Goal: Transaction & Acquisition: Purchase product/service

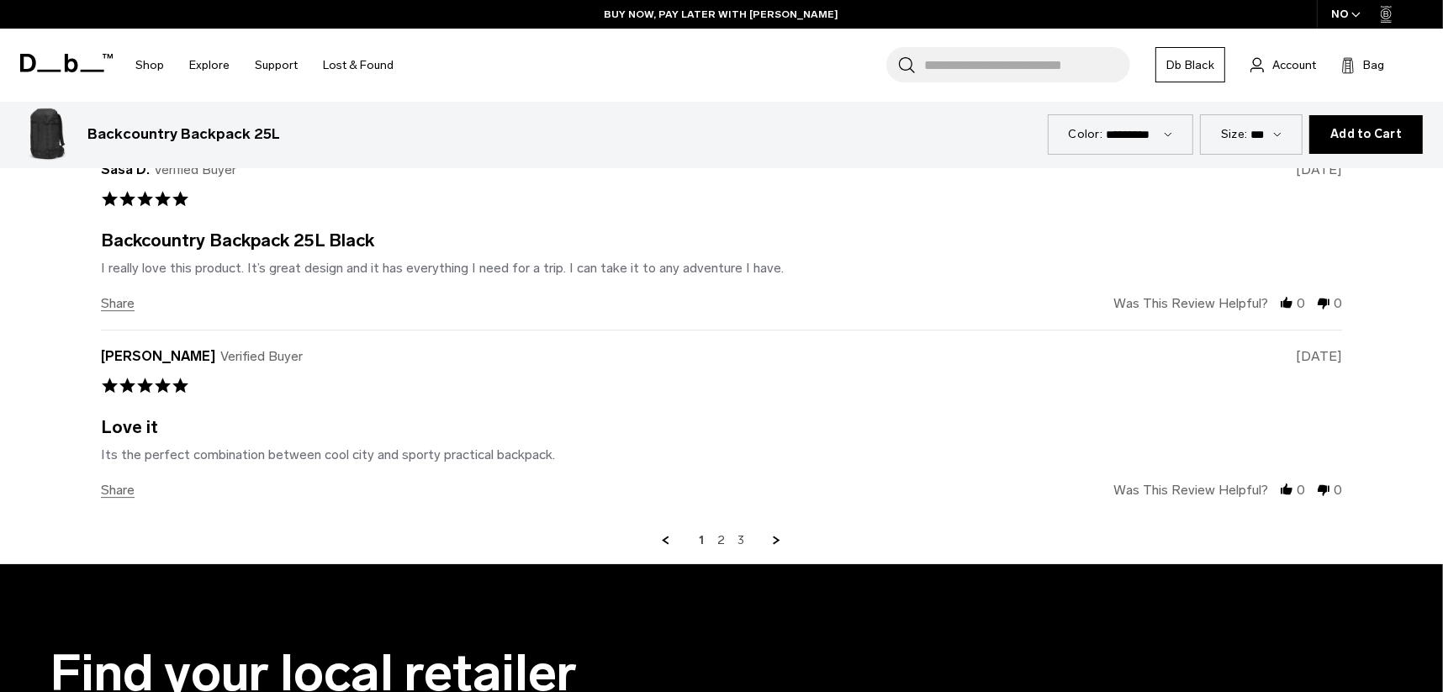
scroll to position [5129, 0]
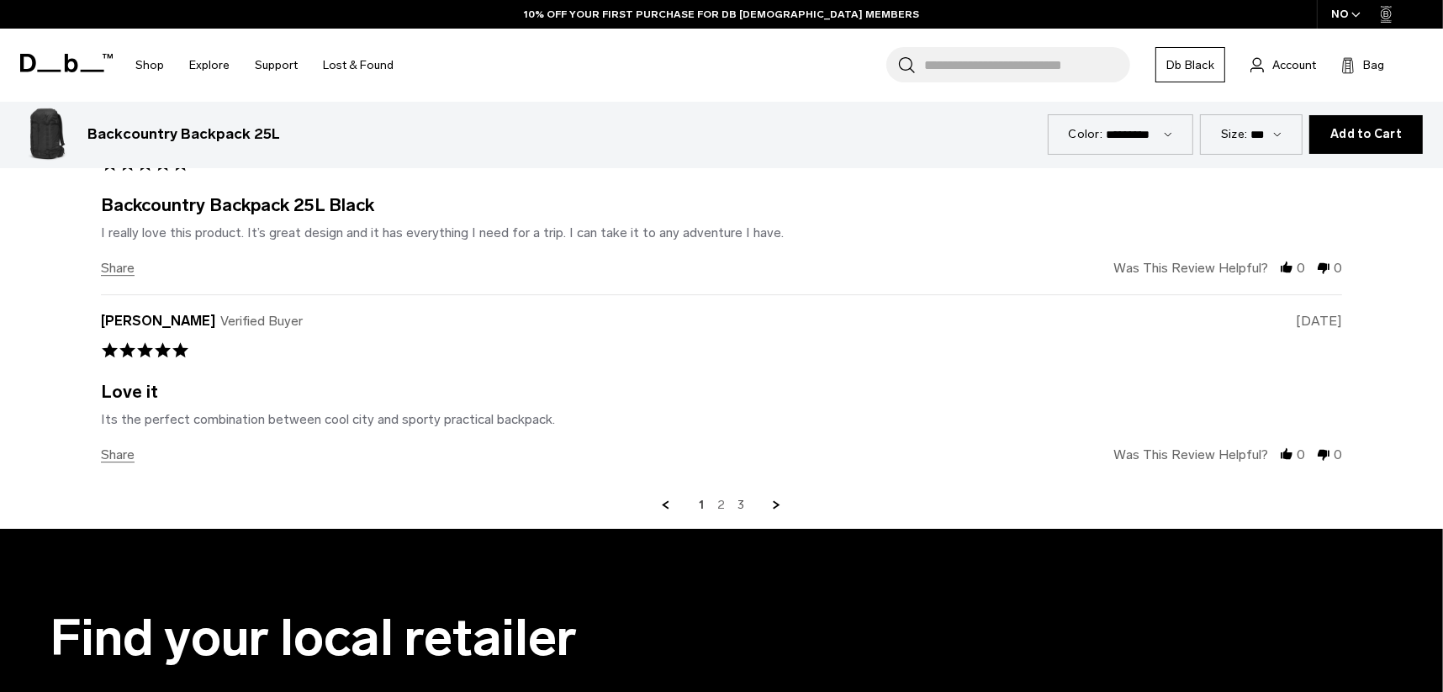
click at [719, 502] on link "2" at bounding box center [721, 505] width 8 height 15
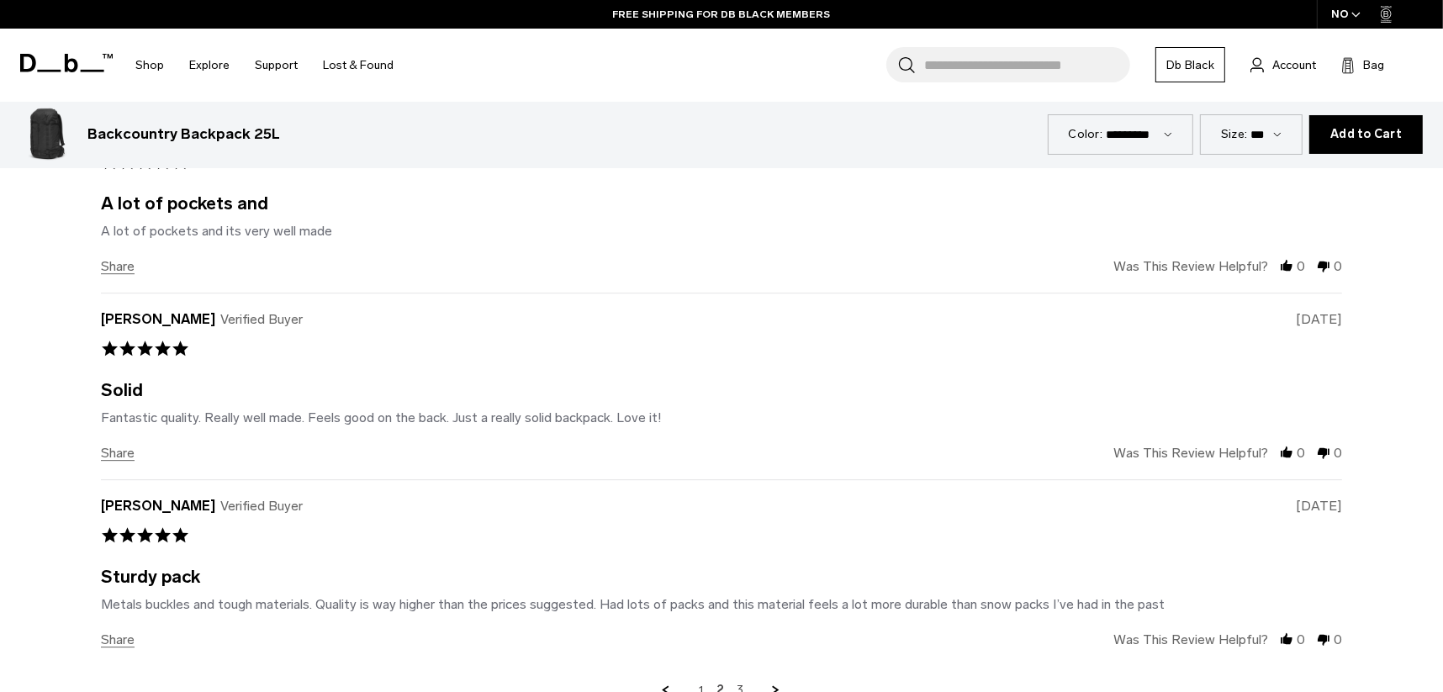
scroll to position [5017, 0]
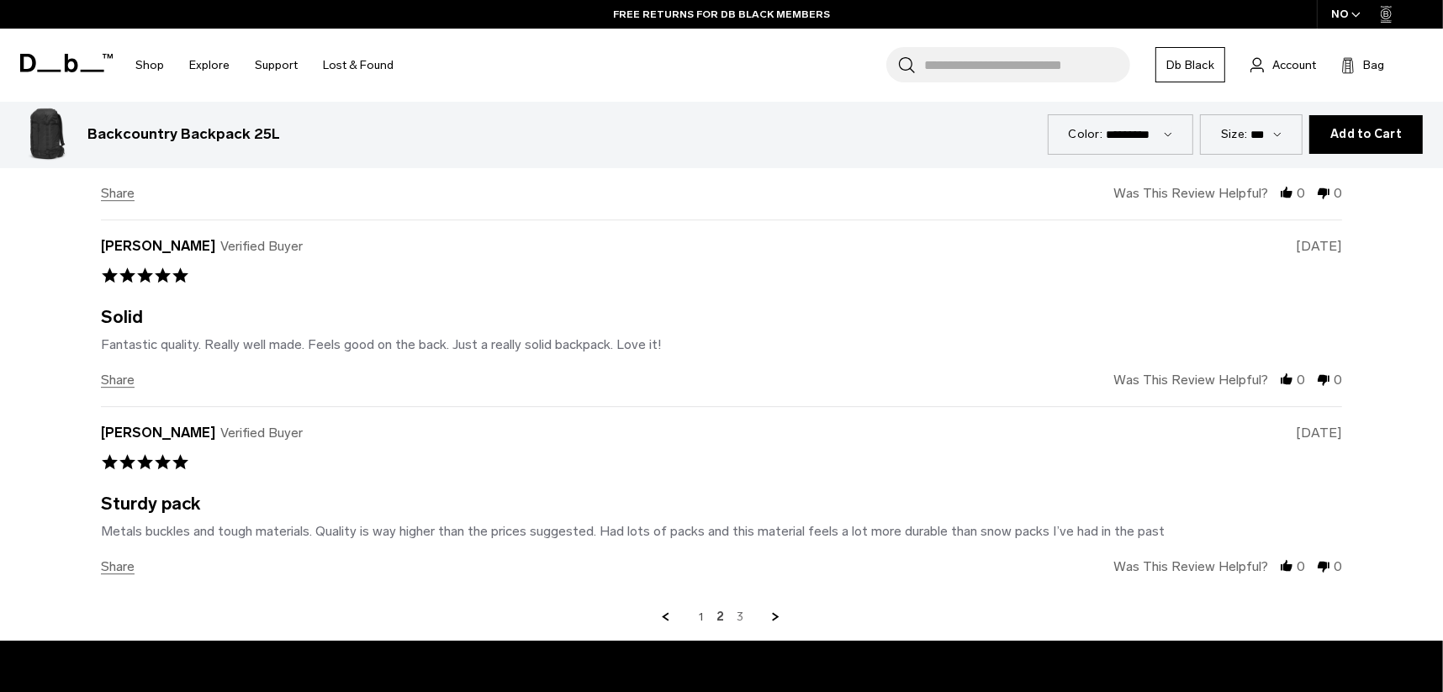
click at [738, 613] on link "3" at bounding box center [741, 617] width 7 height 15
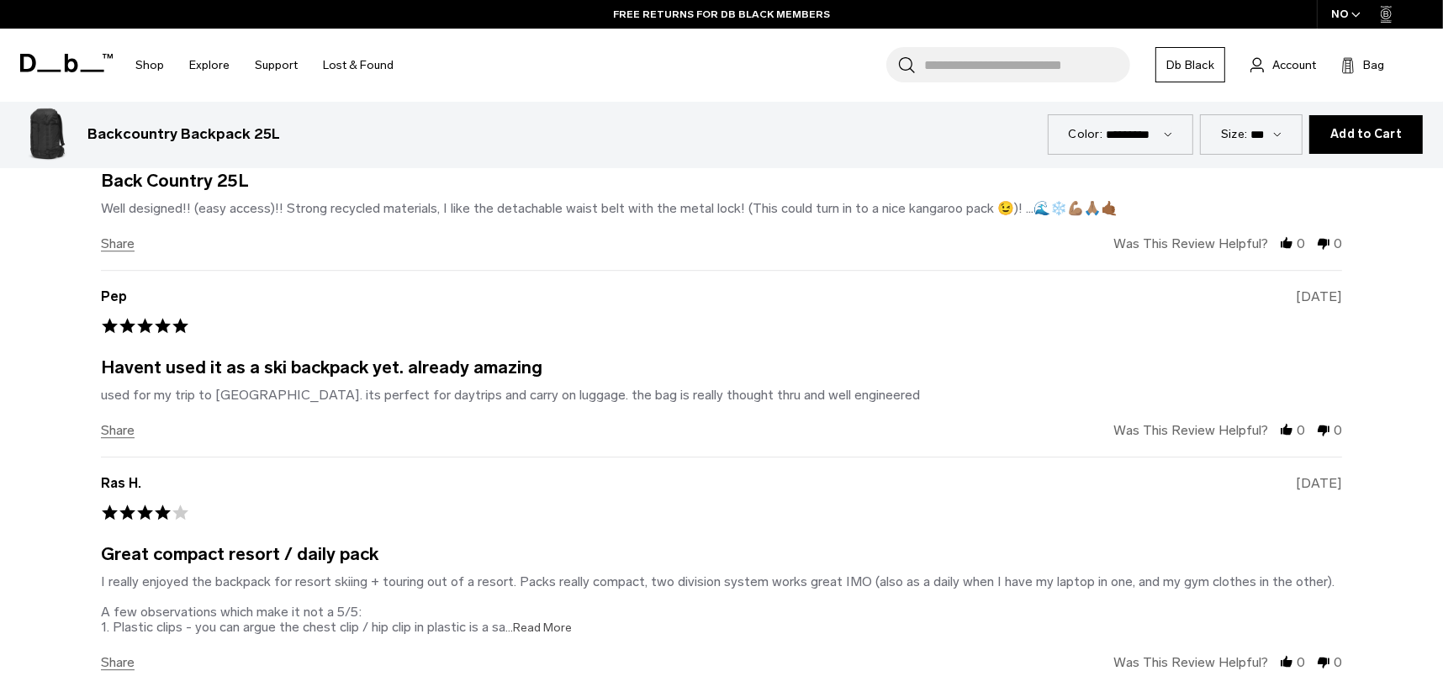
scroll to position [4850, 0]
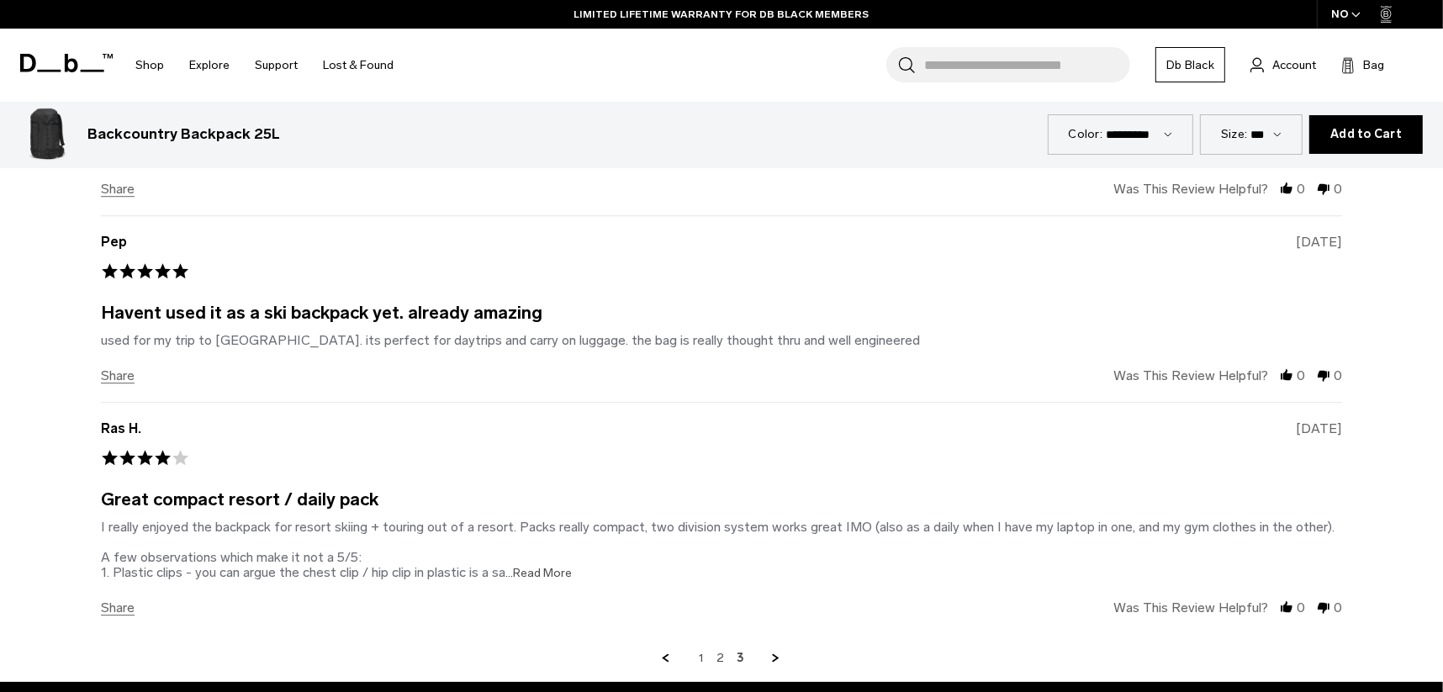
click at [534, 569] on span "...Read More" at bounding box center [538, 573] width 66 height 14
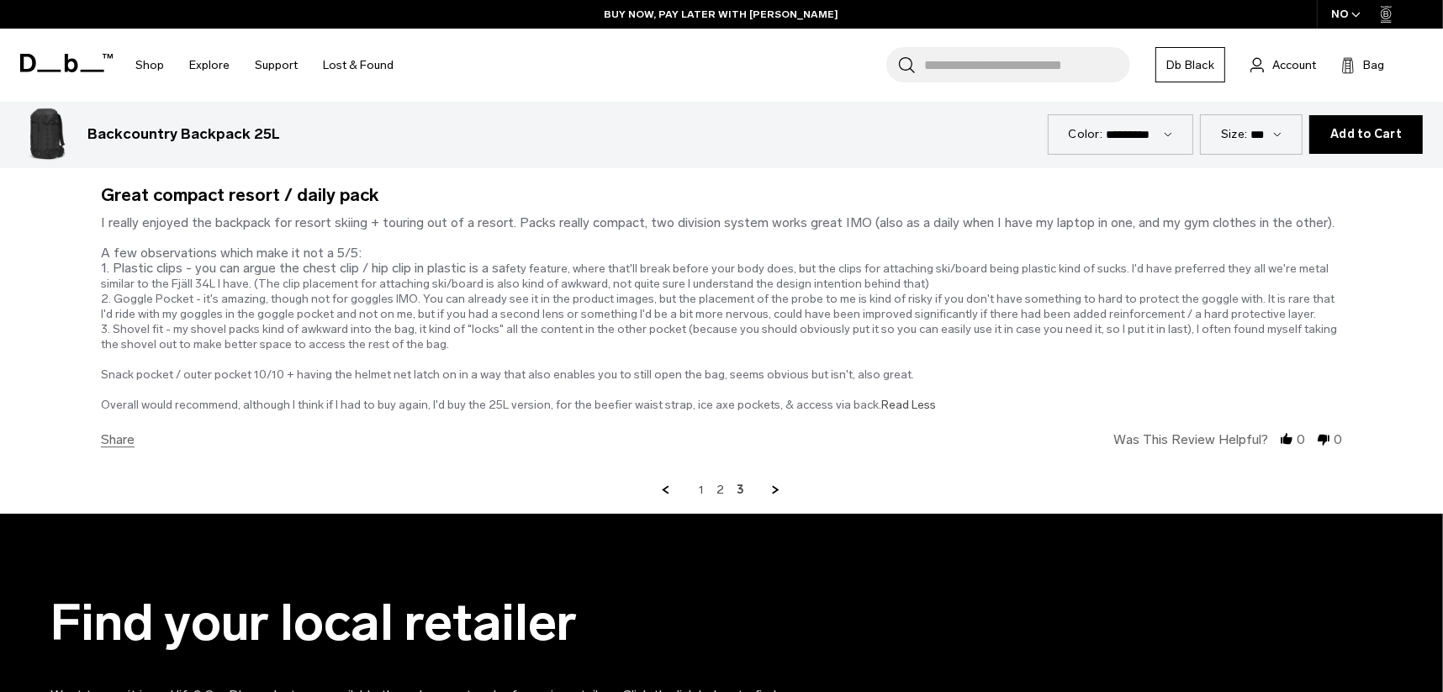
scroll to position [5125, 0]
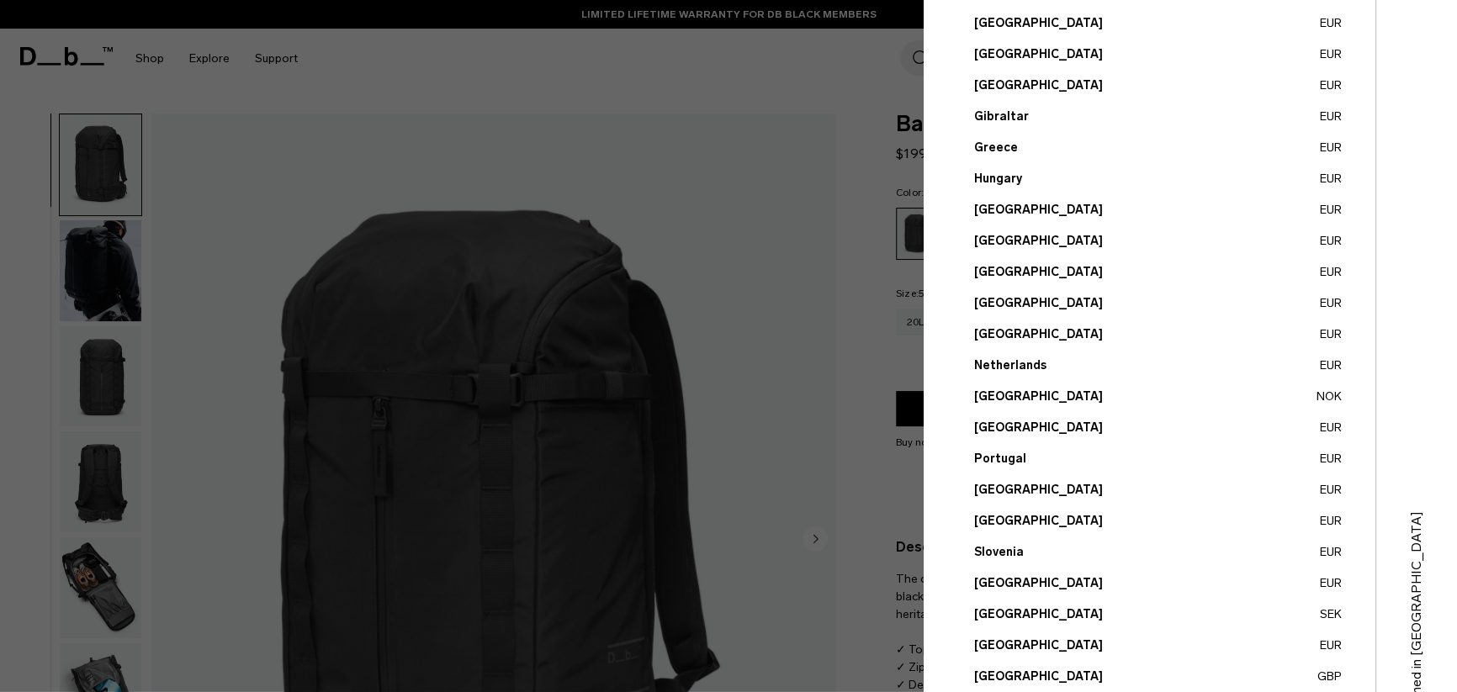
scroll to position [547, 0]
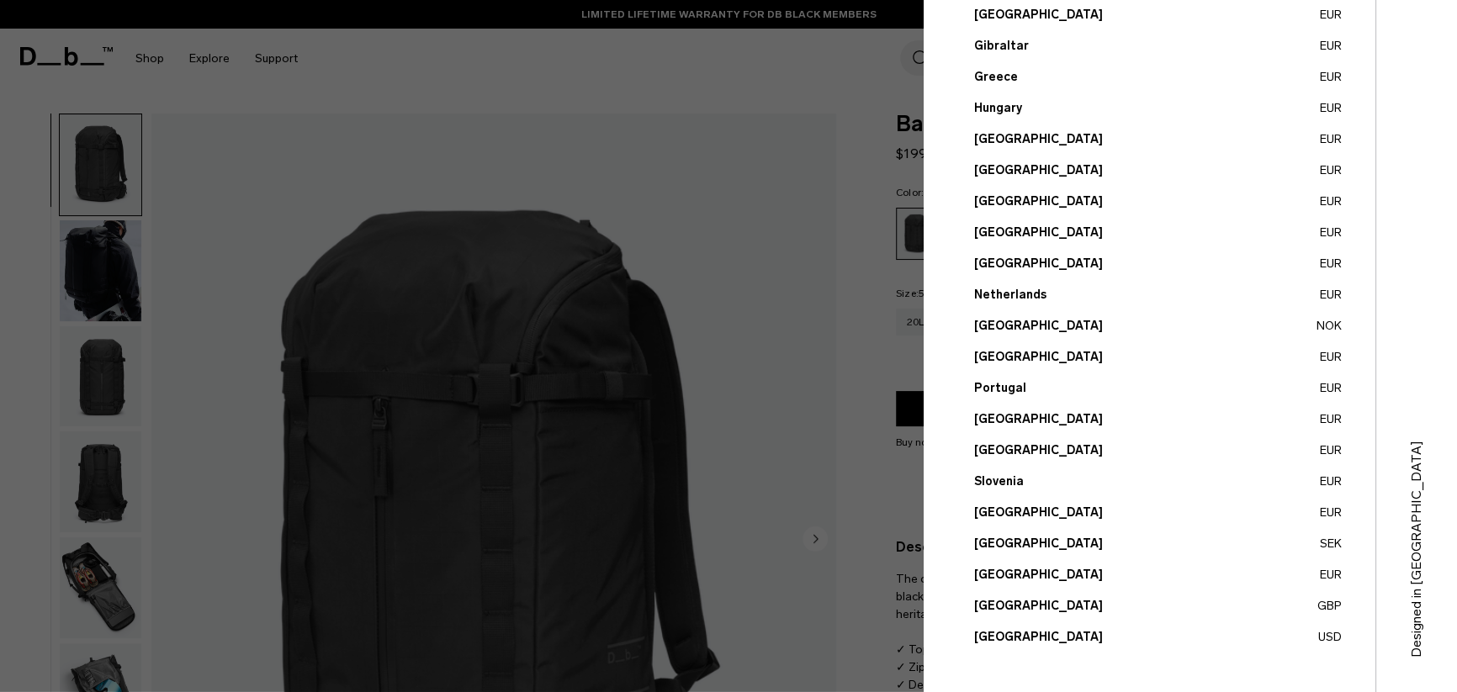
click at [1008, 606] on button "United Kingdom GBP" at bounding box center [1158, 606] width 368 height 18
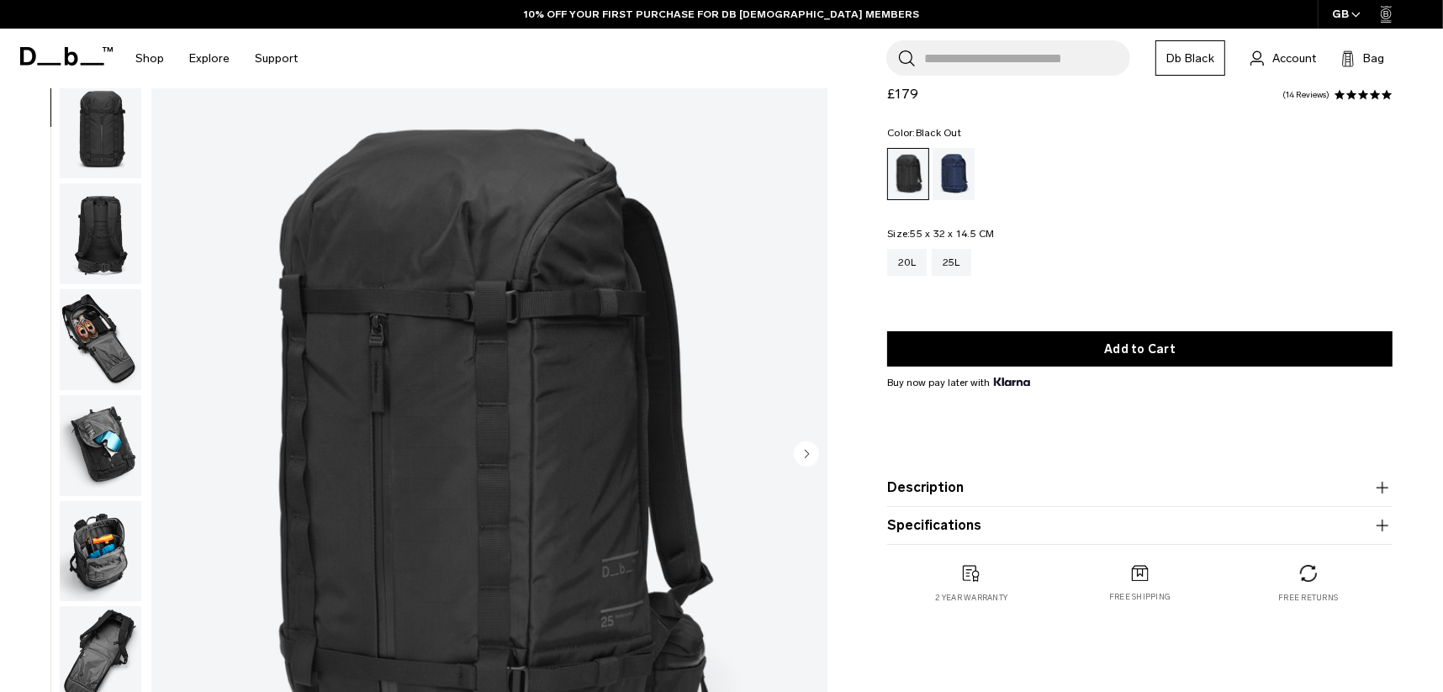
scroll to position [251, 0]
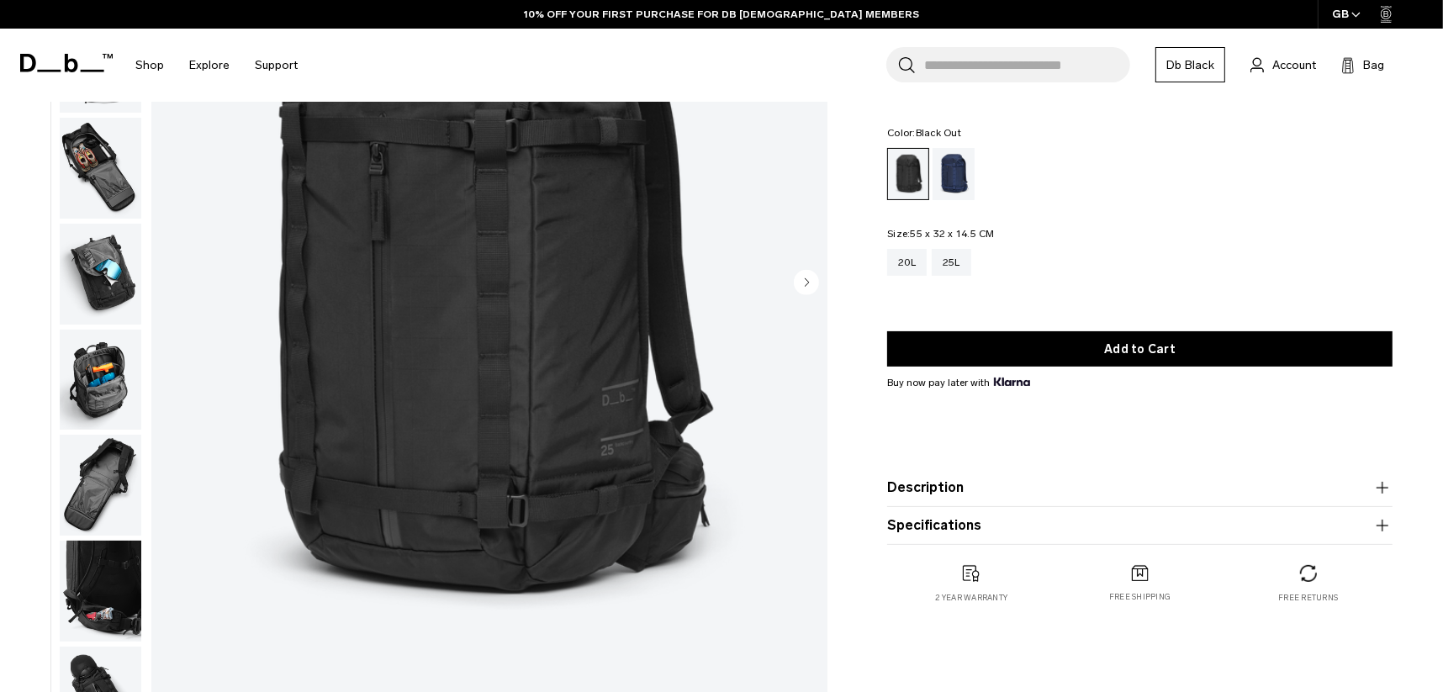
click at [801, 274] on circle "Next slide" at bounding box center [806, 282] width 25 height 25
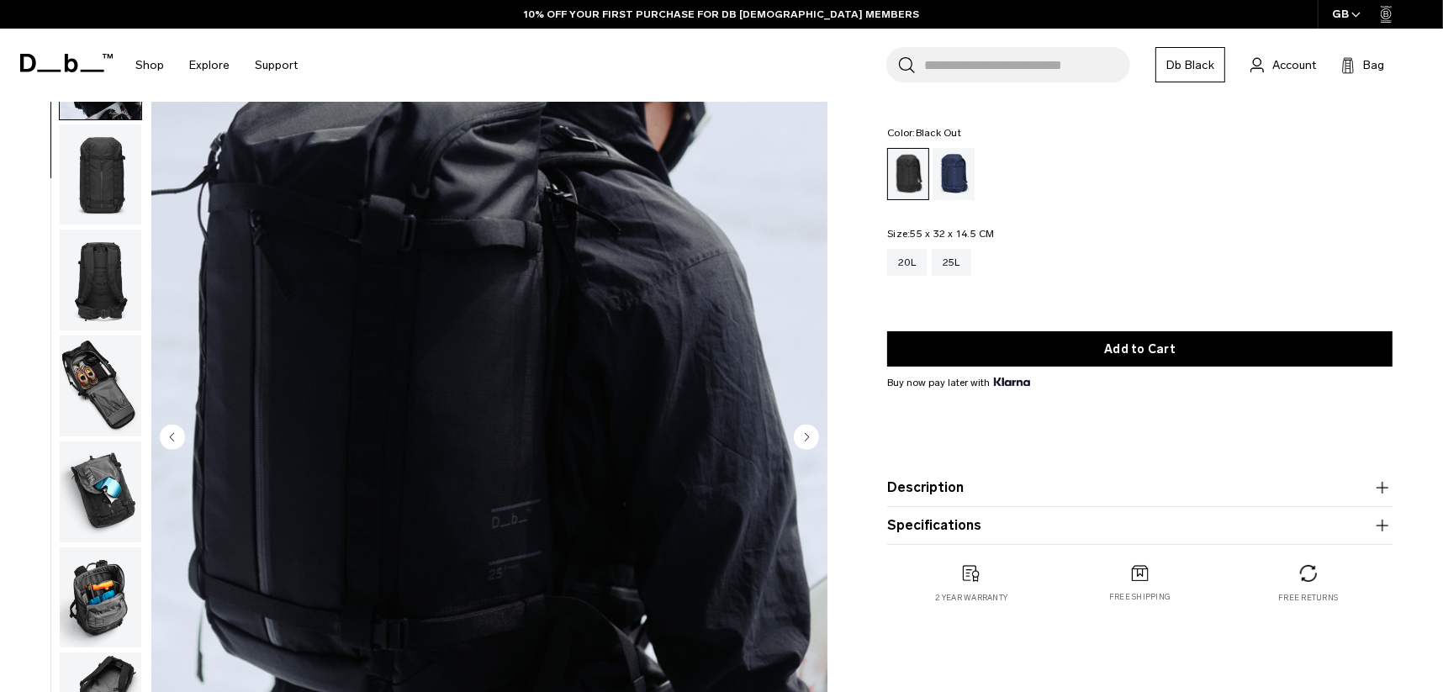
scroll to position [83, 0]
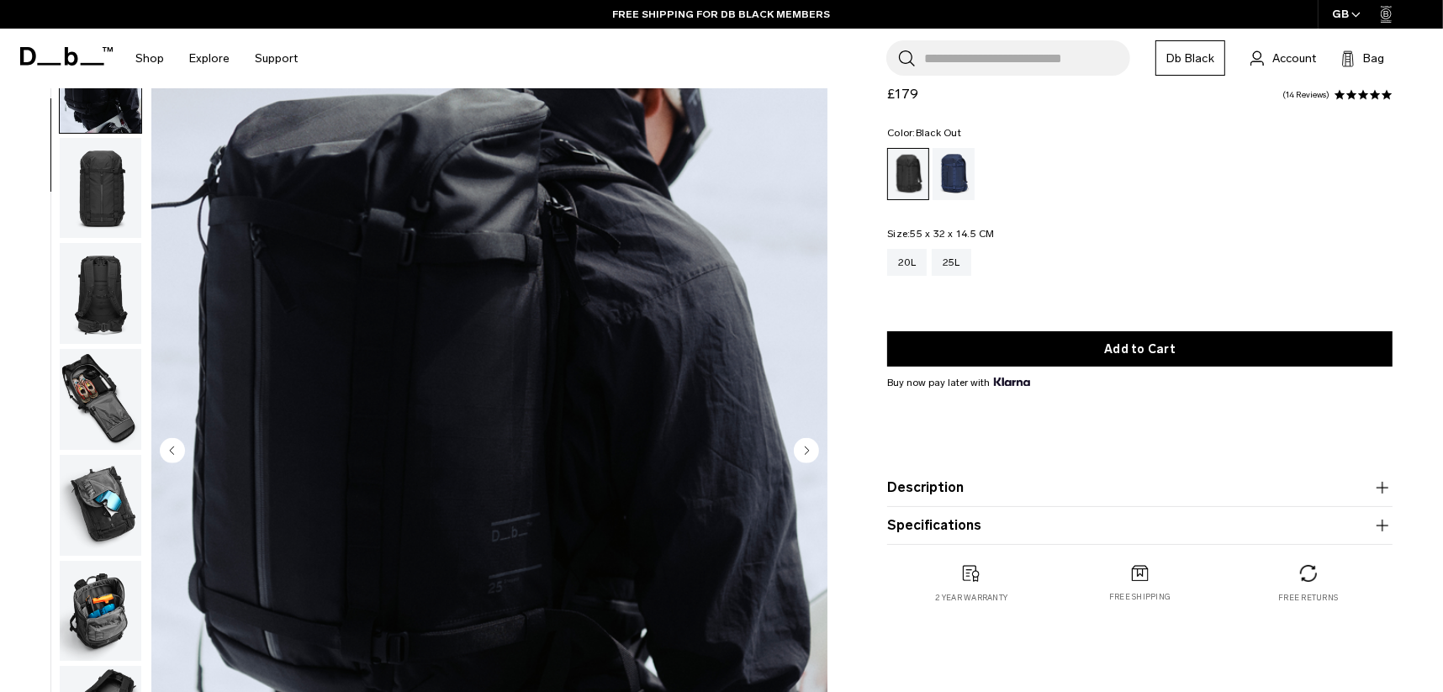
click at [804, 445] on circle "Next slide" at bounding box center [806, 450] width 25 height 25
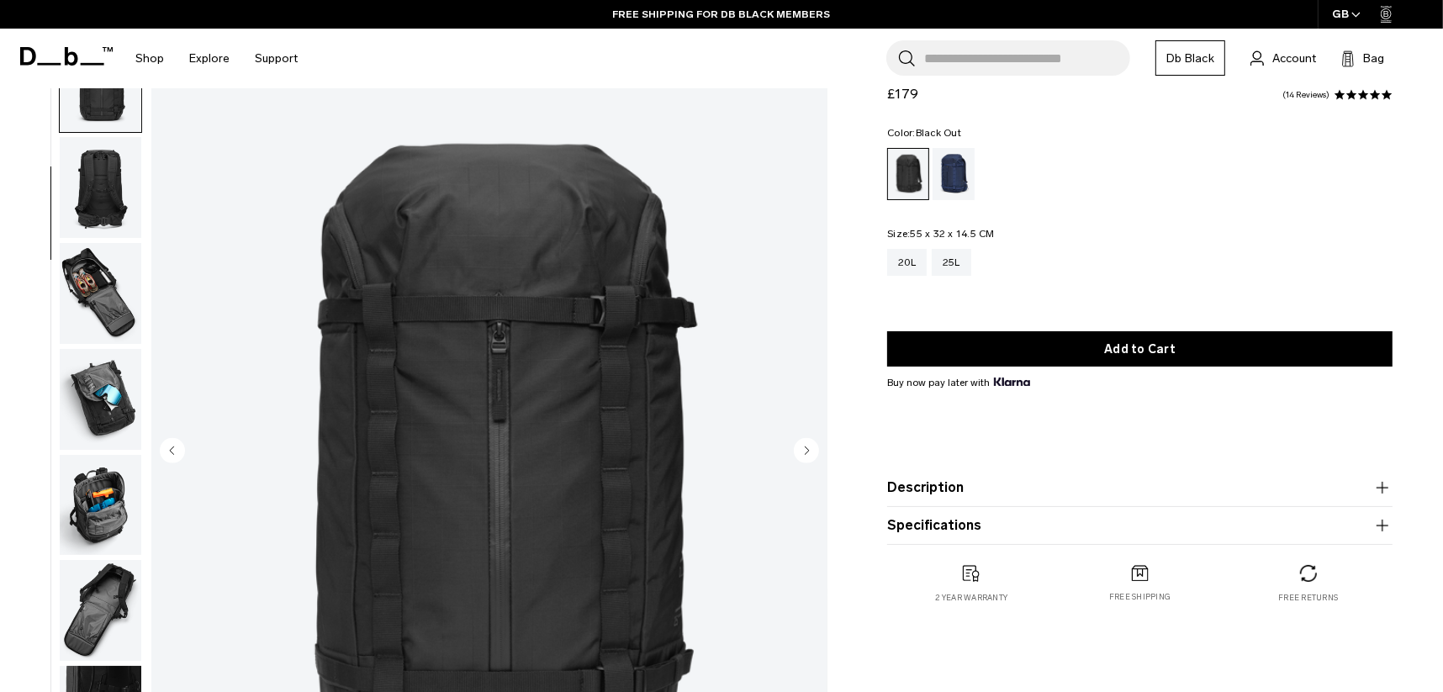
click at [806, 444] on circle "Next slide" at bounding box center [806, 450] width 25 height 25
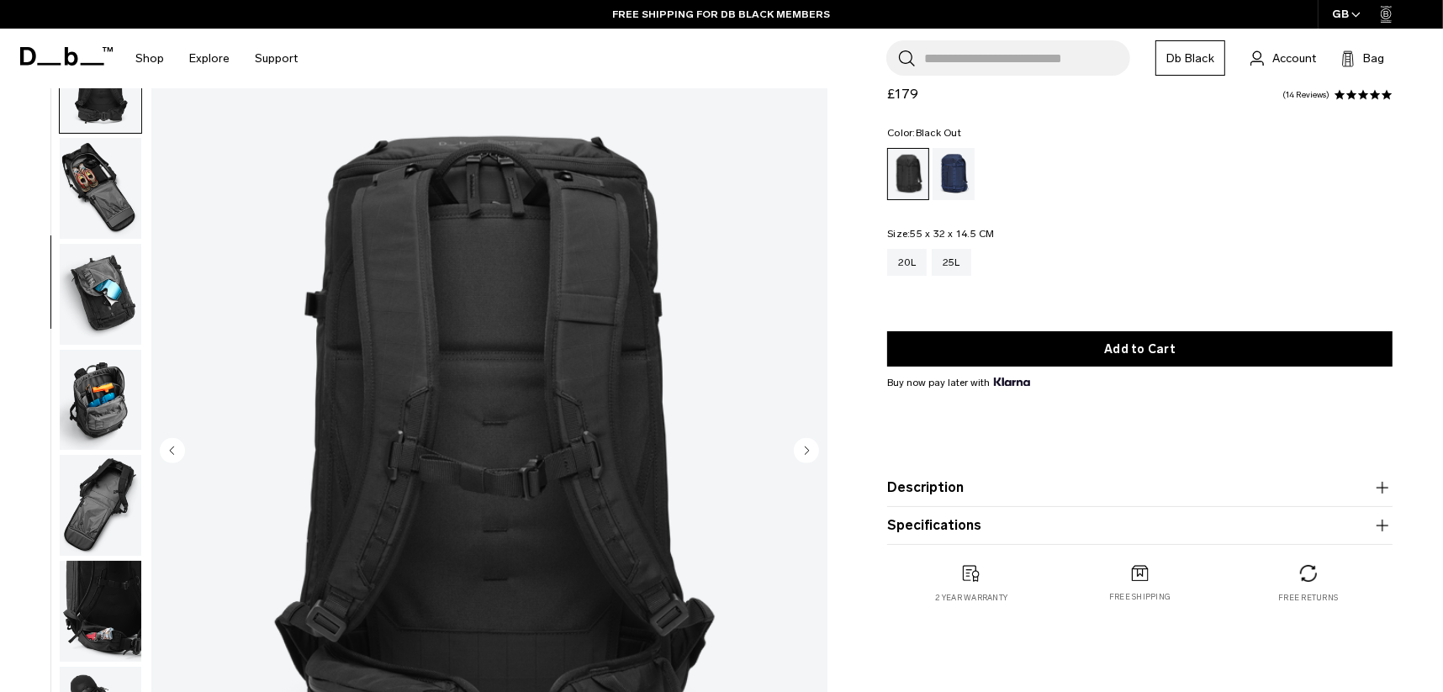
click at [807, 444] on circle "Next slide" at bounding box center [806, 450] width 25 height 25
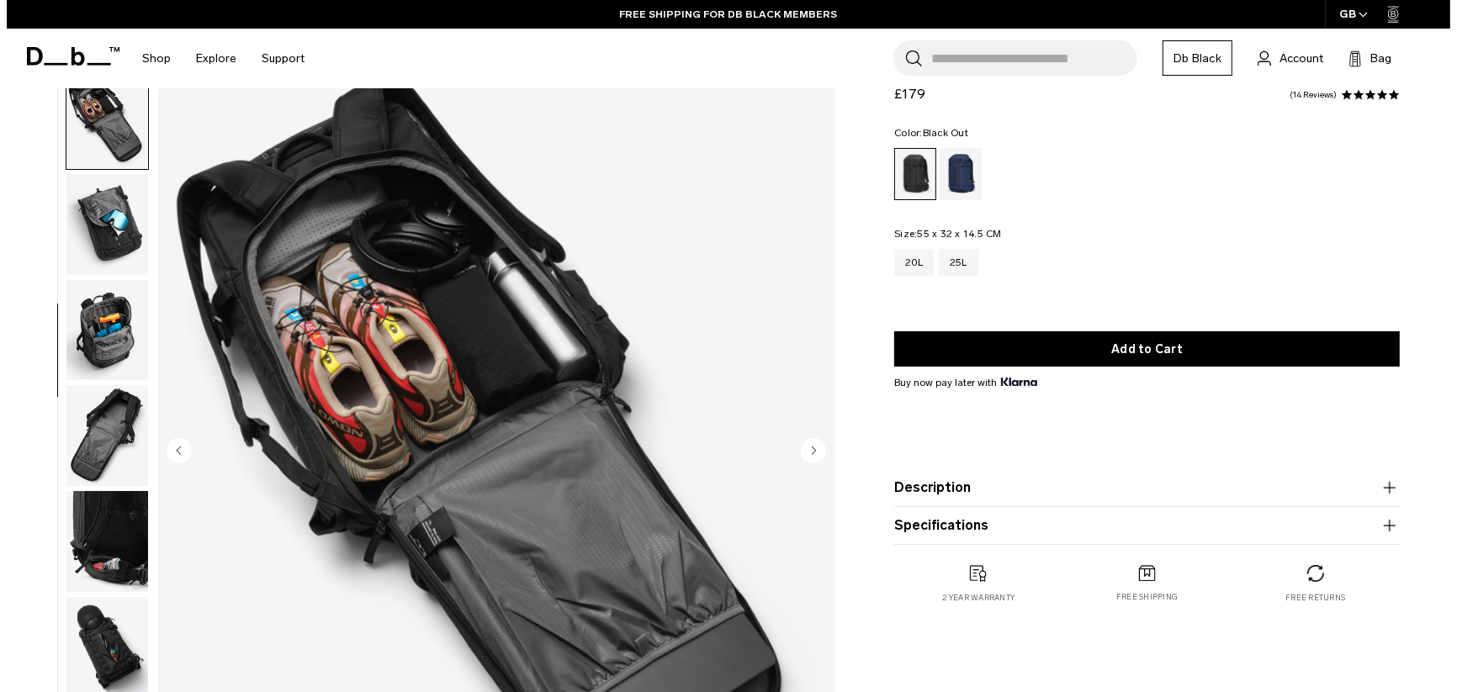
scroll to position [421, 0]
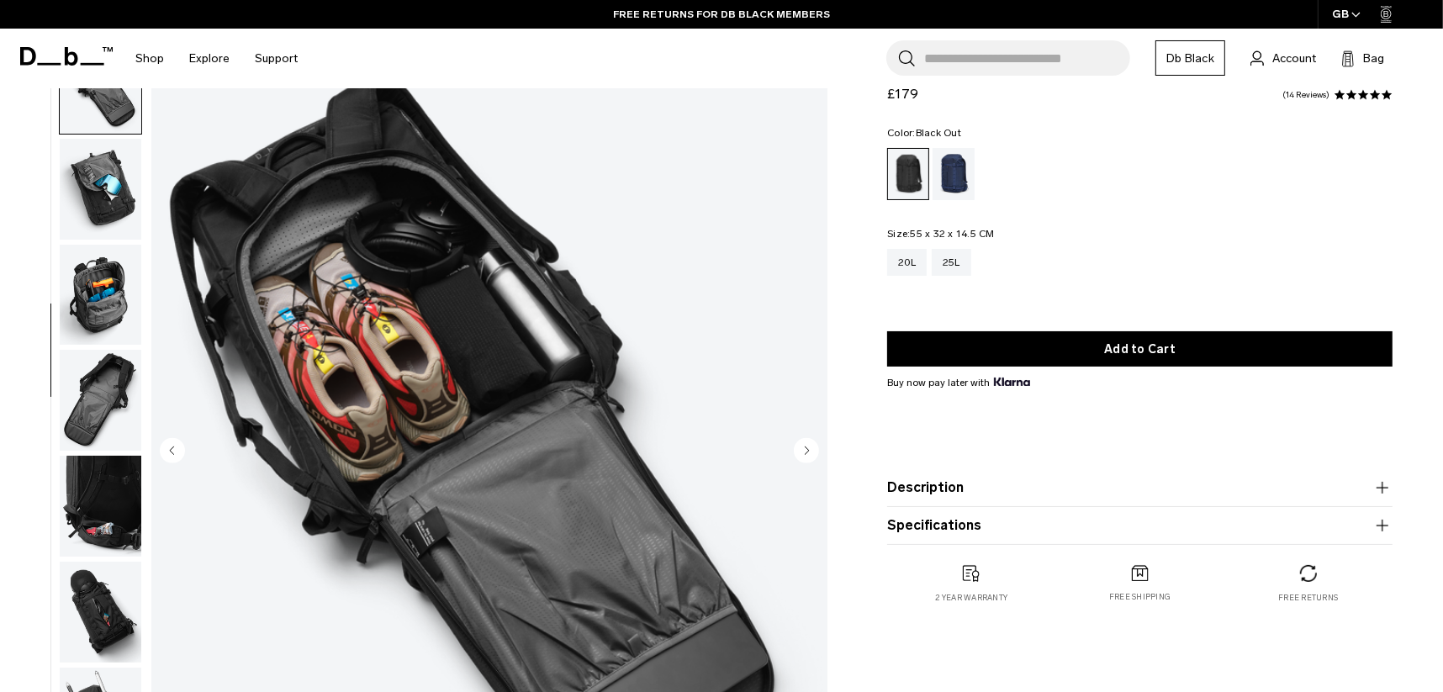
click at [814, 447] on circle "Next slide" at bounding box center [806, 450] width 25 height 25
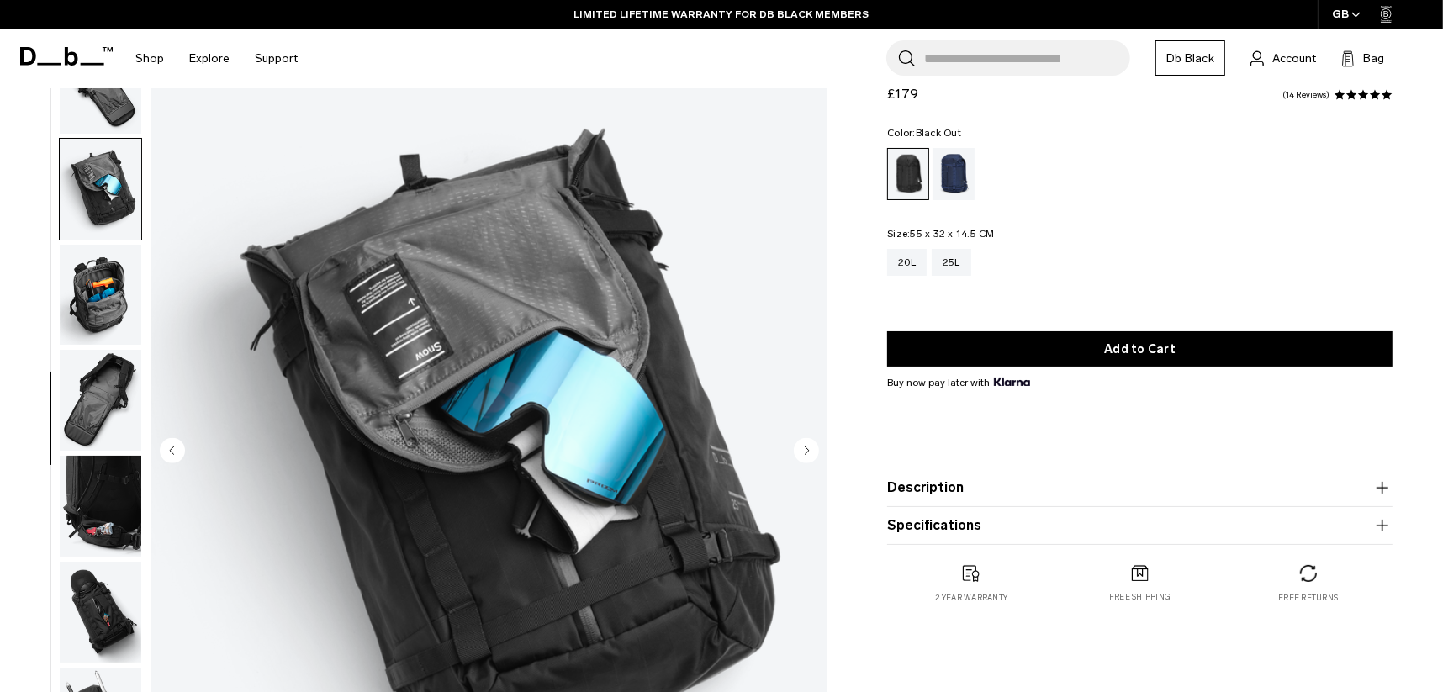
click at [815, 451] on circle "Next slide" at bounding box center [806, 450] width 25 height 25
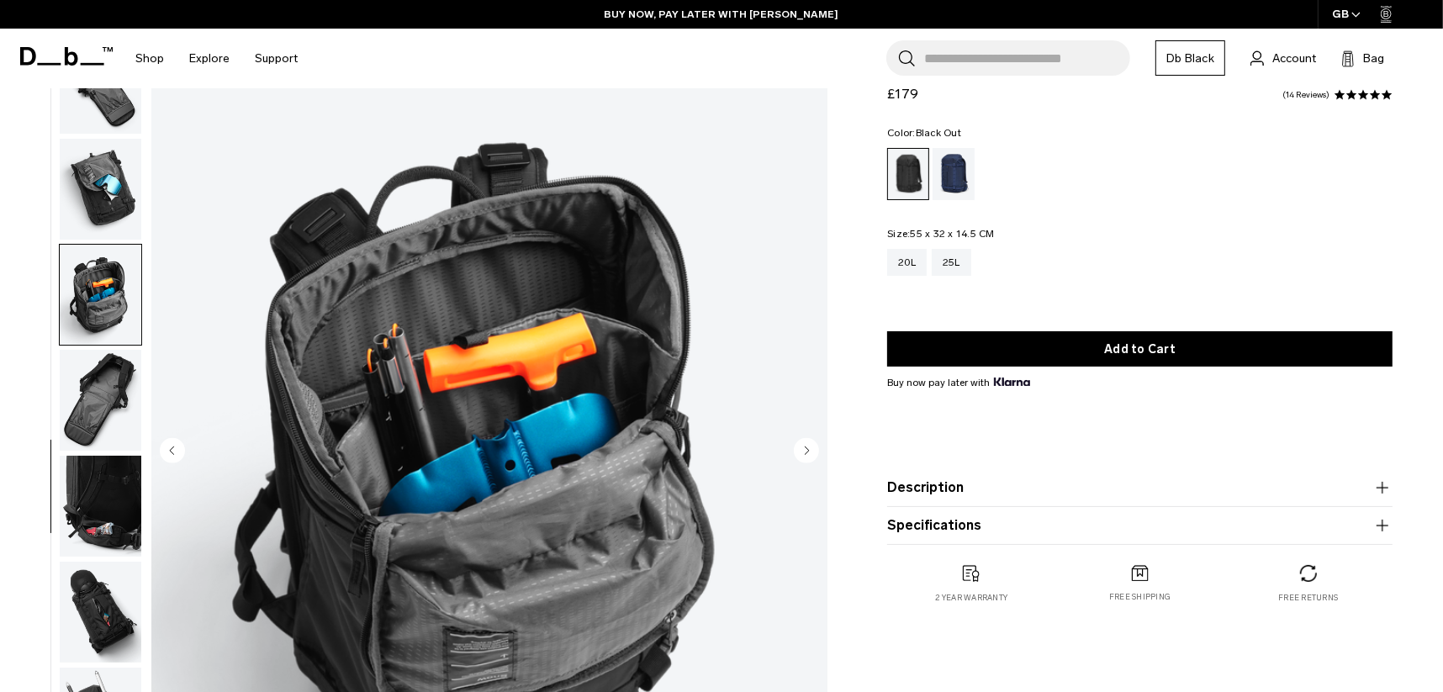
click at [815, 451] on circle "Next slide" at bounding box center [806, 450] width 25 height 25
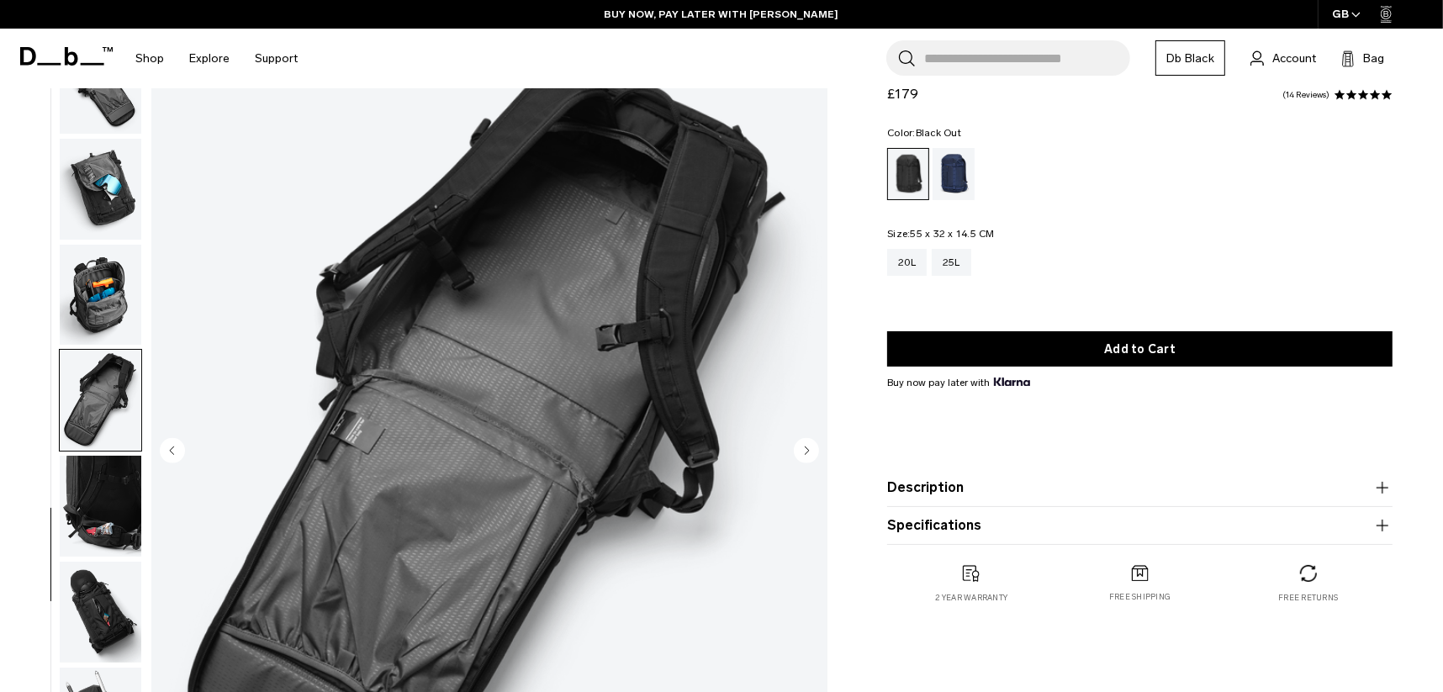
click at [815, 451] on circle "Next slide" at bounding box center [806, 450] width 25 height 25
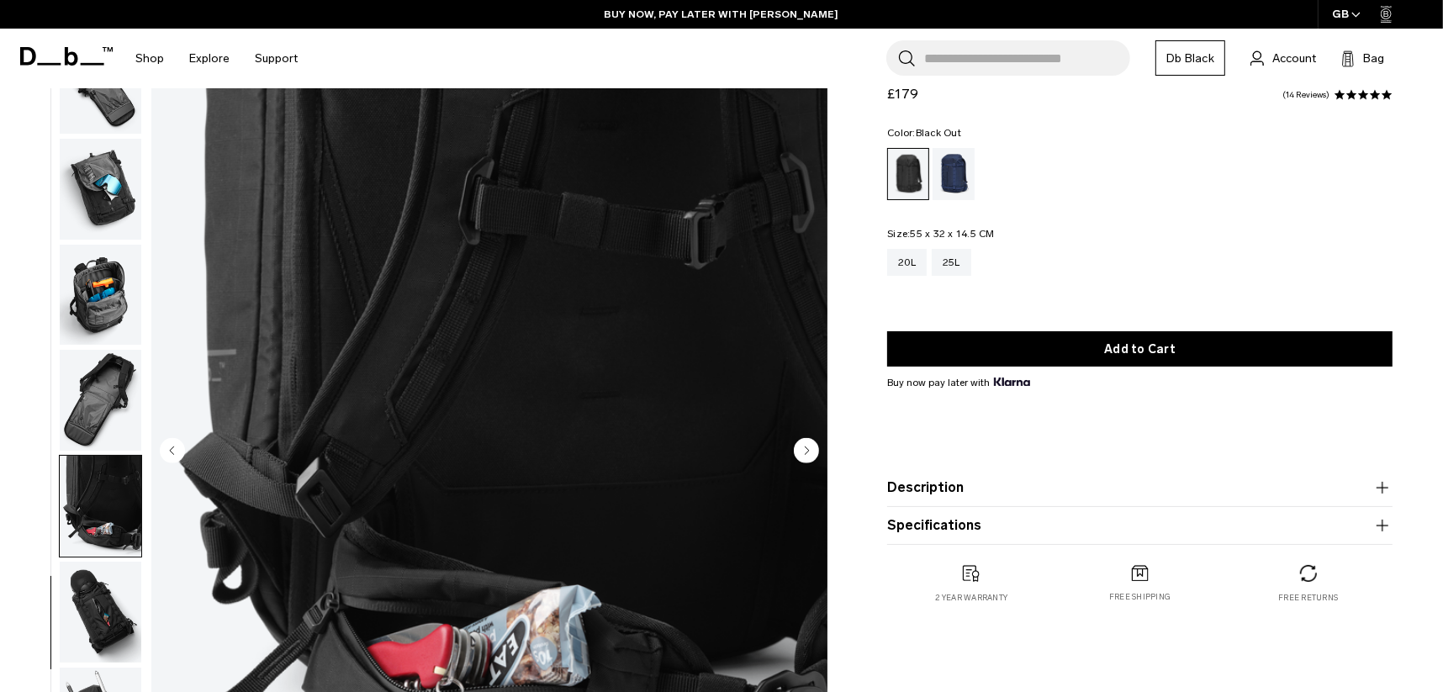
click at [815, 451] on circle "Next slide" at bounding box center [806, 450] width 25 height 25
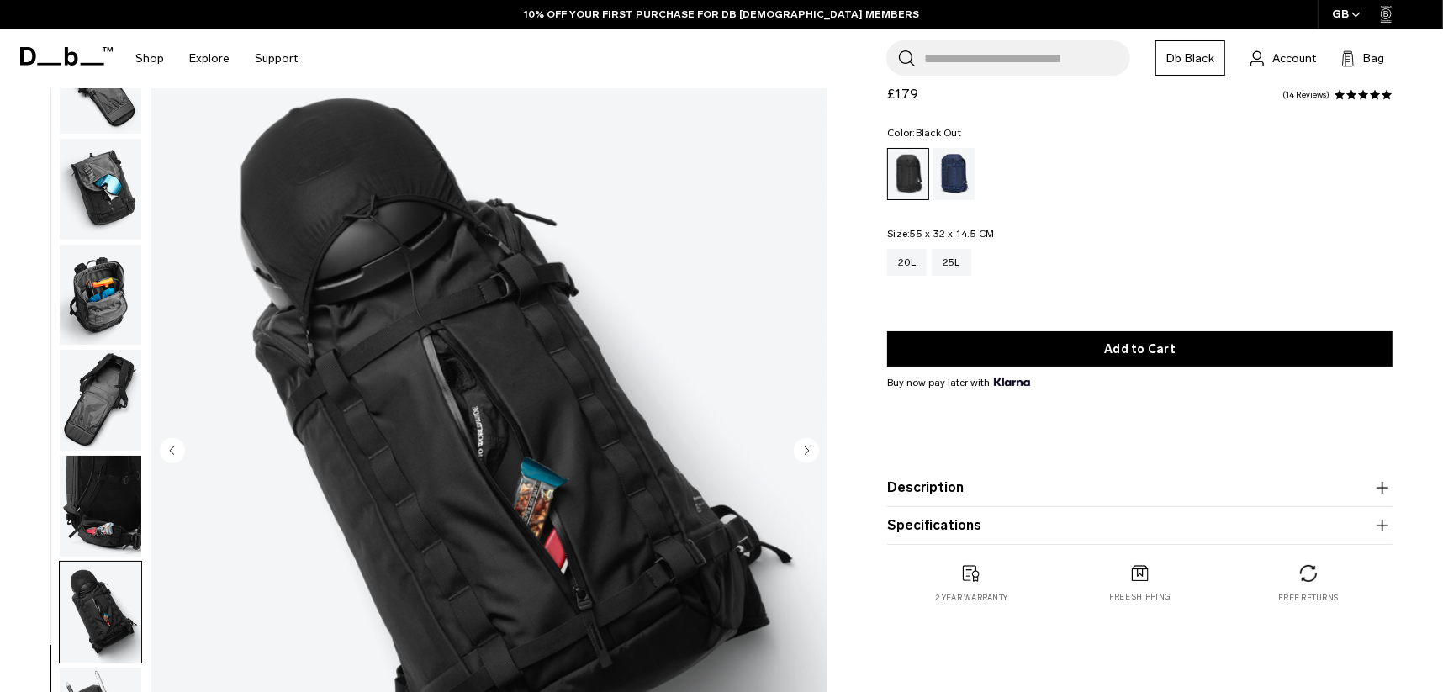
click at [815, 451] on circle "Next slide" at bounding box center [806, 450] width 25 height 25
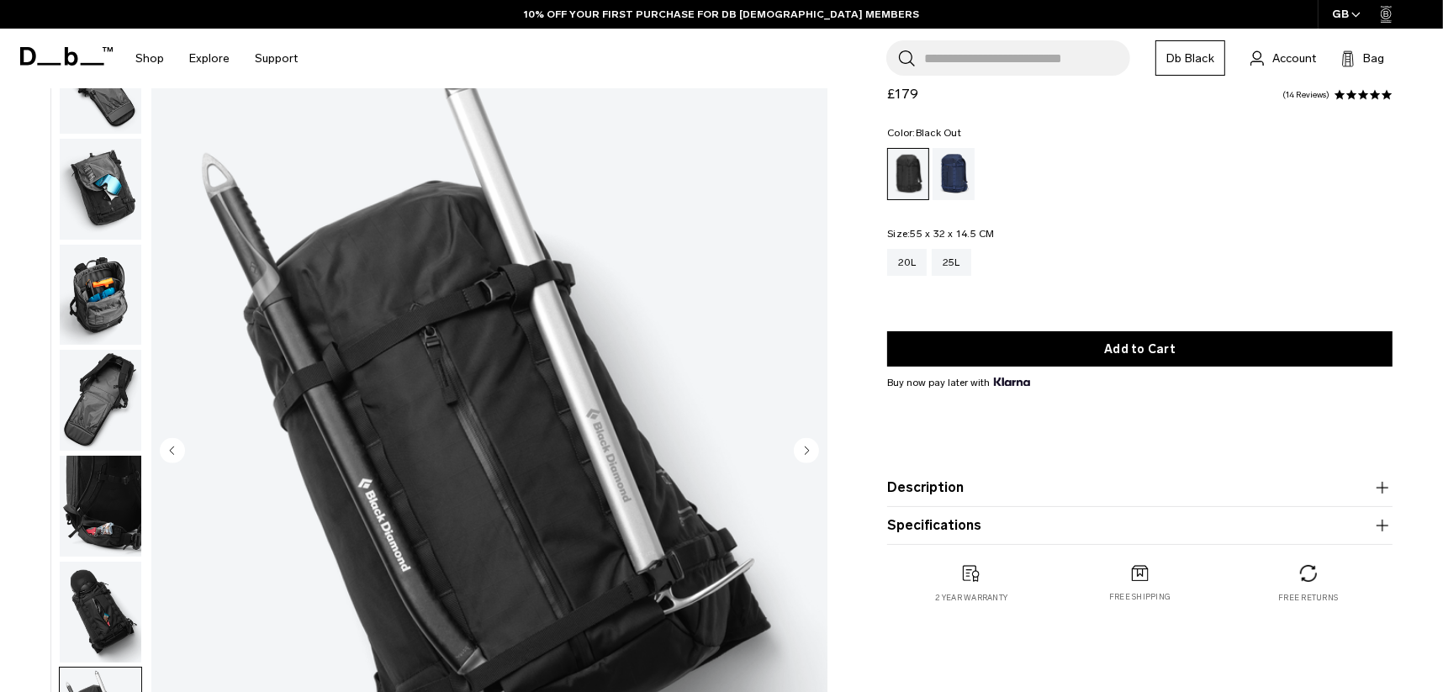
click at [814, 451] on circle "Next slide" at bounding box center [806, 450] width 25 height 25
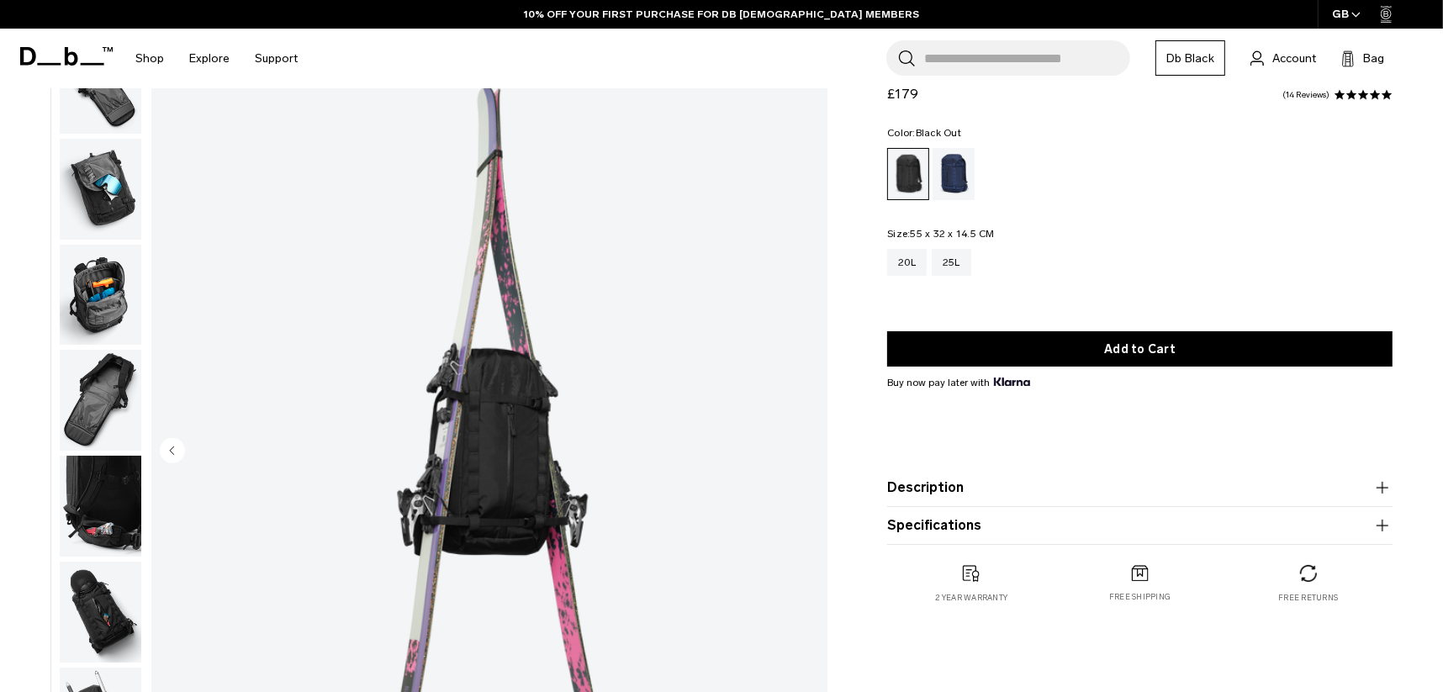
click at [814, 451] on img "12 / 12" at bounding box center [489, 452] width 676 height 844
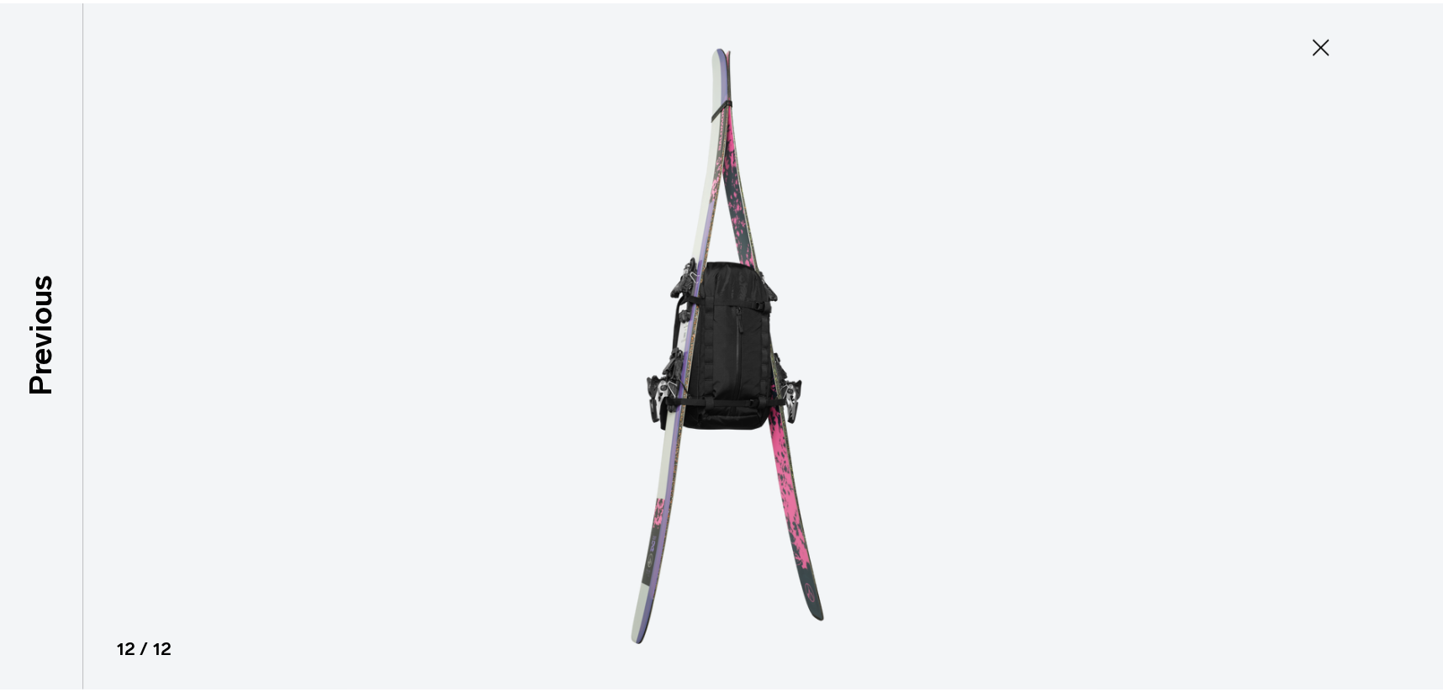
scroll to position [412, 0]
click at [1334, 42] on icon at bounding box center [1333, 44] width 17 height 17
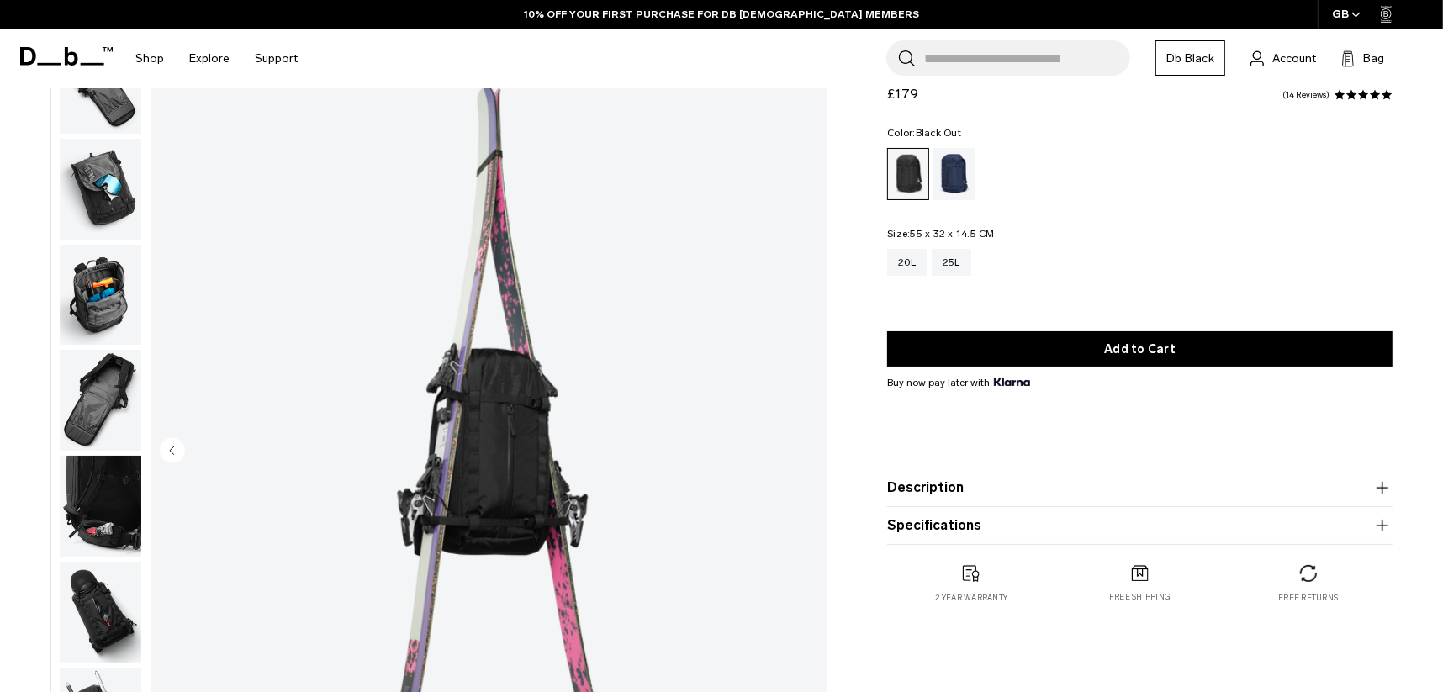
scroll to position [251, 0]
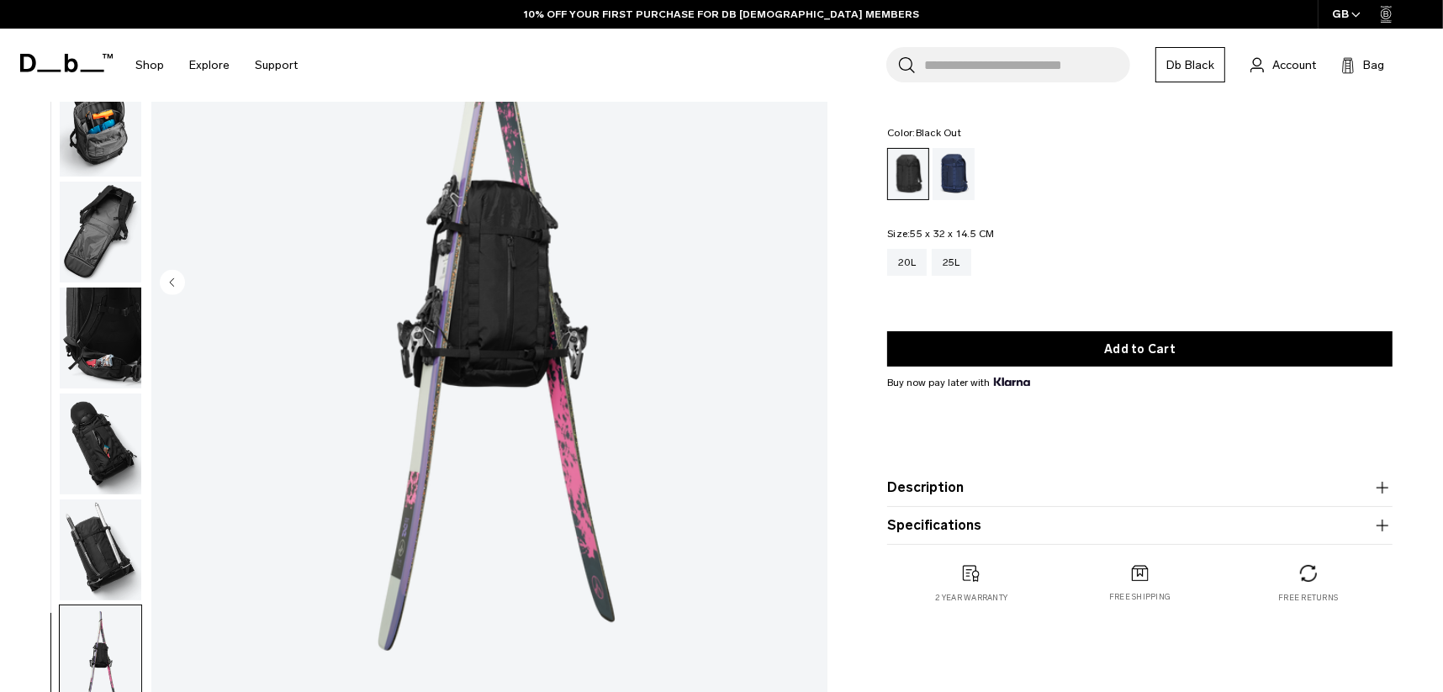
click at [1309, 576] on img at bounding box center [1308, 573] width 17 height 17
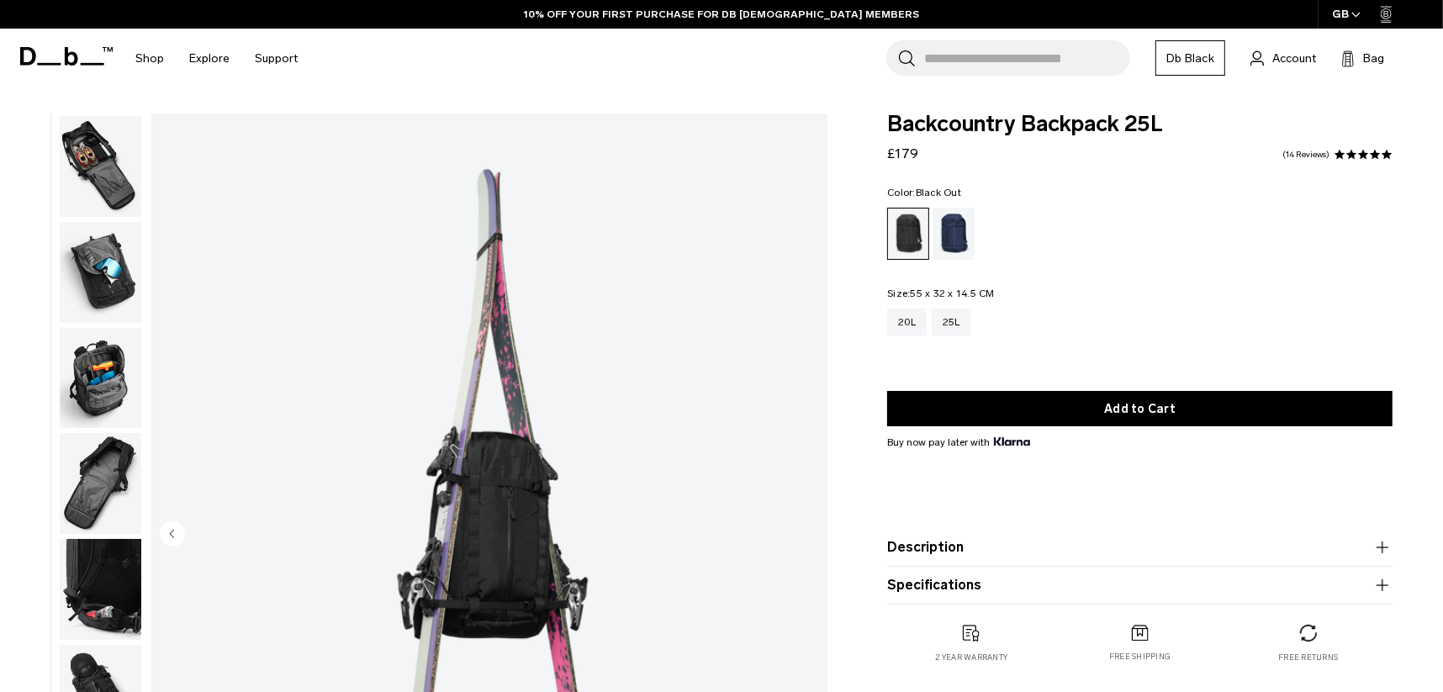
drag, startPoint x: 1320, startPoint y: 215, endPoint x: 1310, endPoint y: 210, distance: 10.5
click at [1320, 215] on ul at bounding box center [1139, 234] width 505 height 52
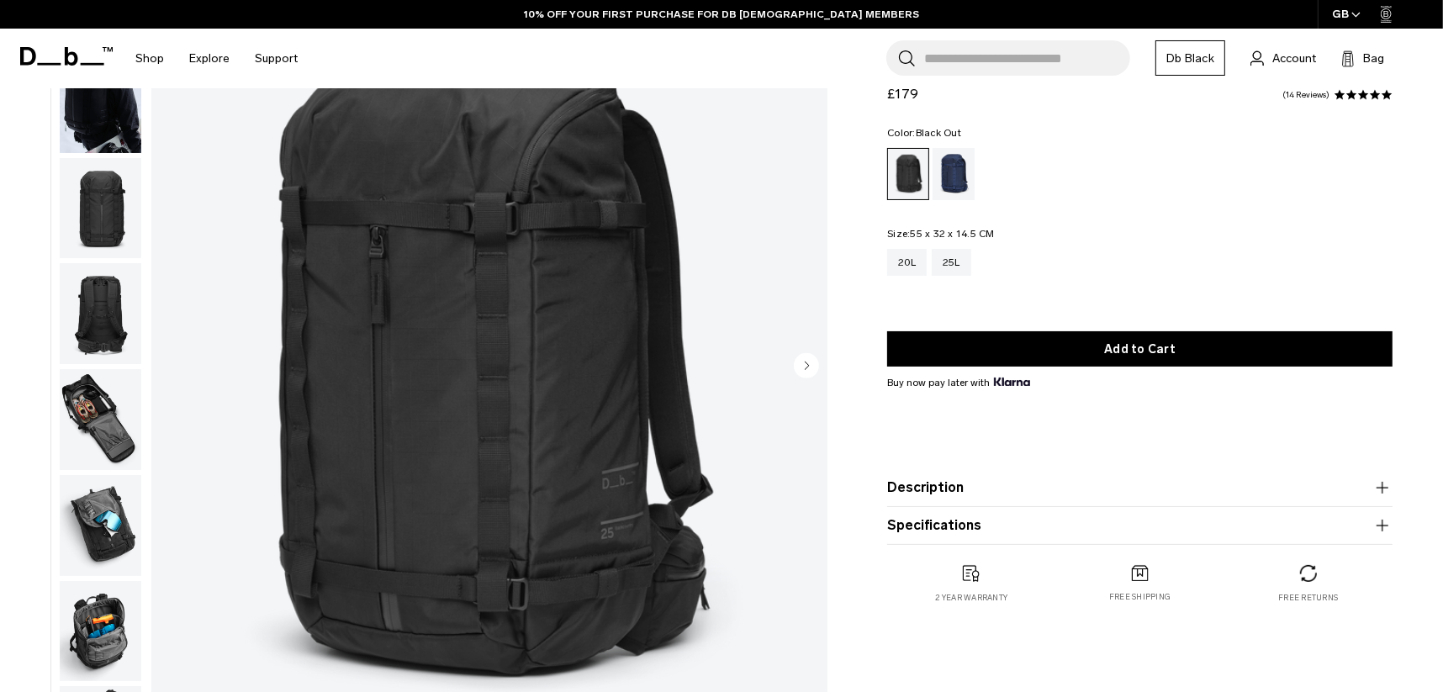
click at [102, 219] on img "button" at bounding box center [101, 208] width 82 height 101
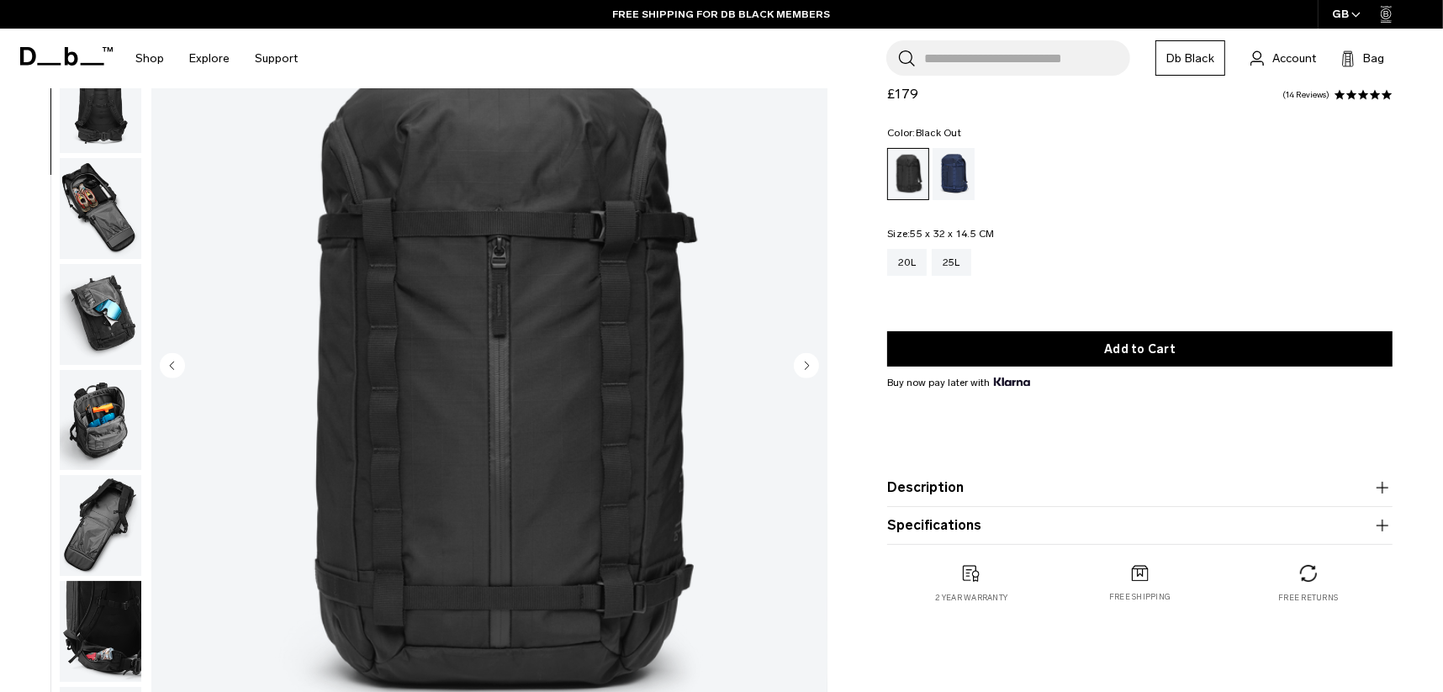
click at [118, 222] on img "button" at bounding box center [101, 208] width 82 height 101
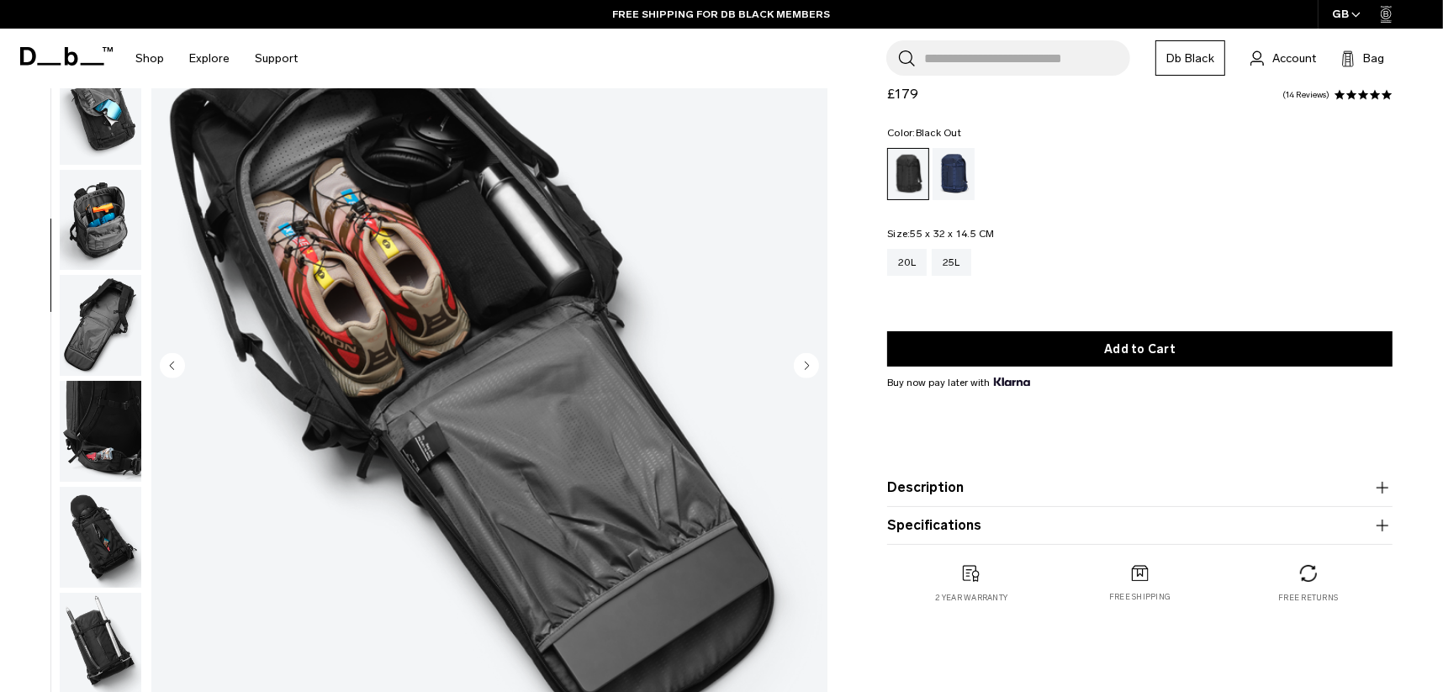
scroll to position [421, 0]
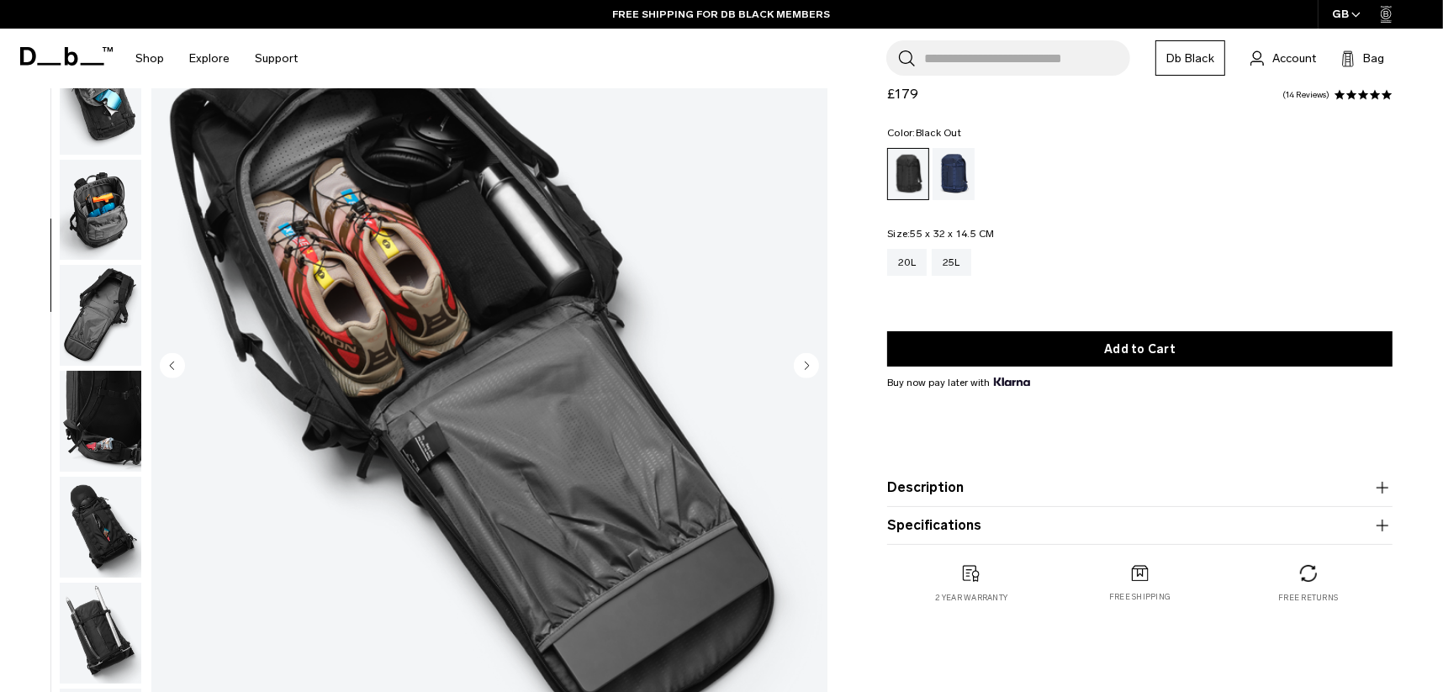
click at [113, 235] on img "button" at bounding box center [101, 210] width 82 height 101
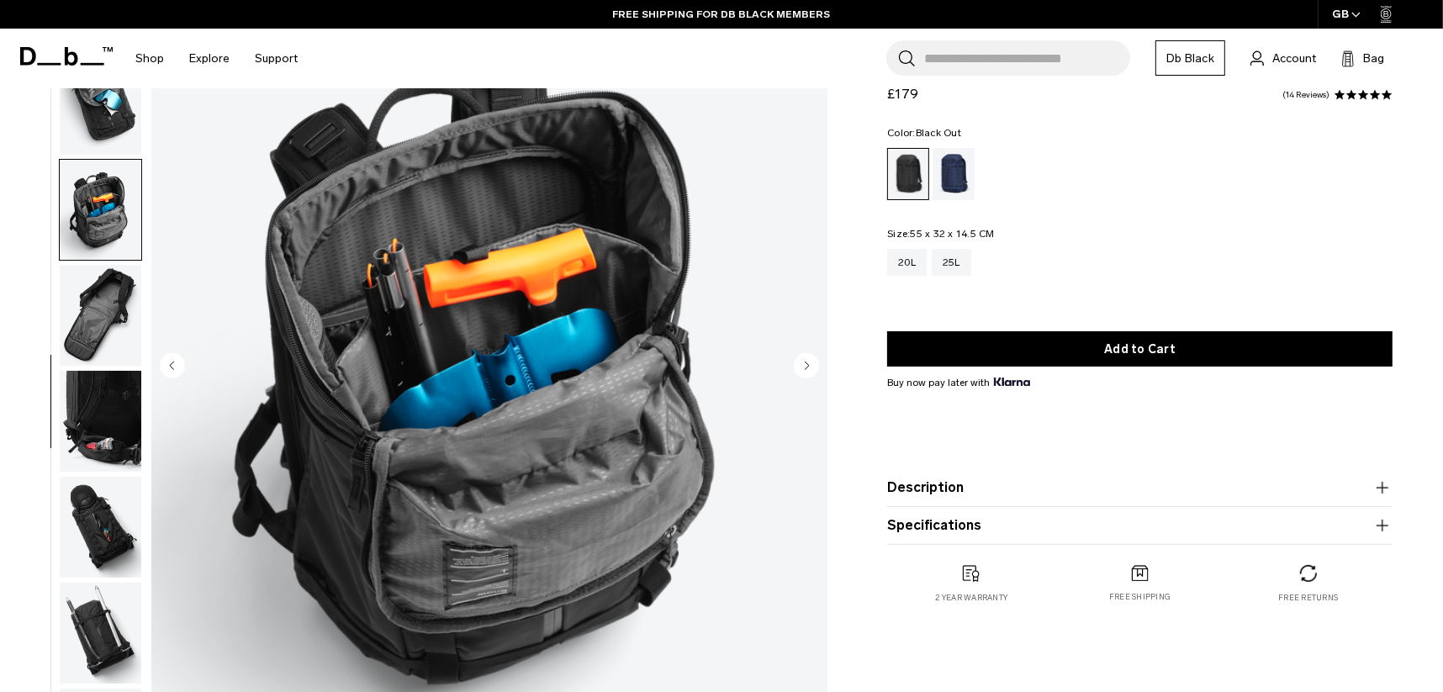
click at [109, 265] on img "button" at bounding box center [101, 315] width 82 height 101
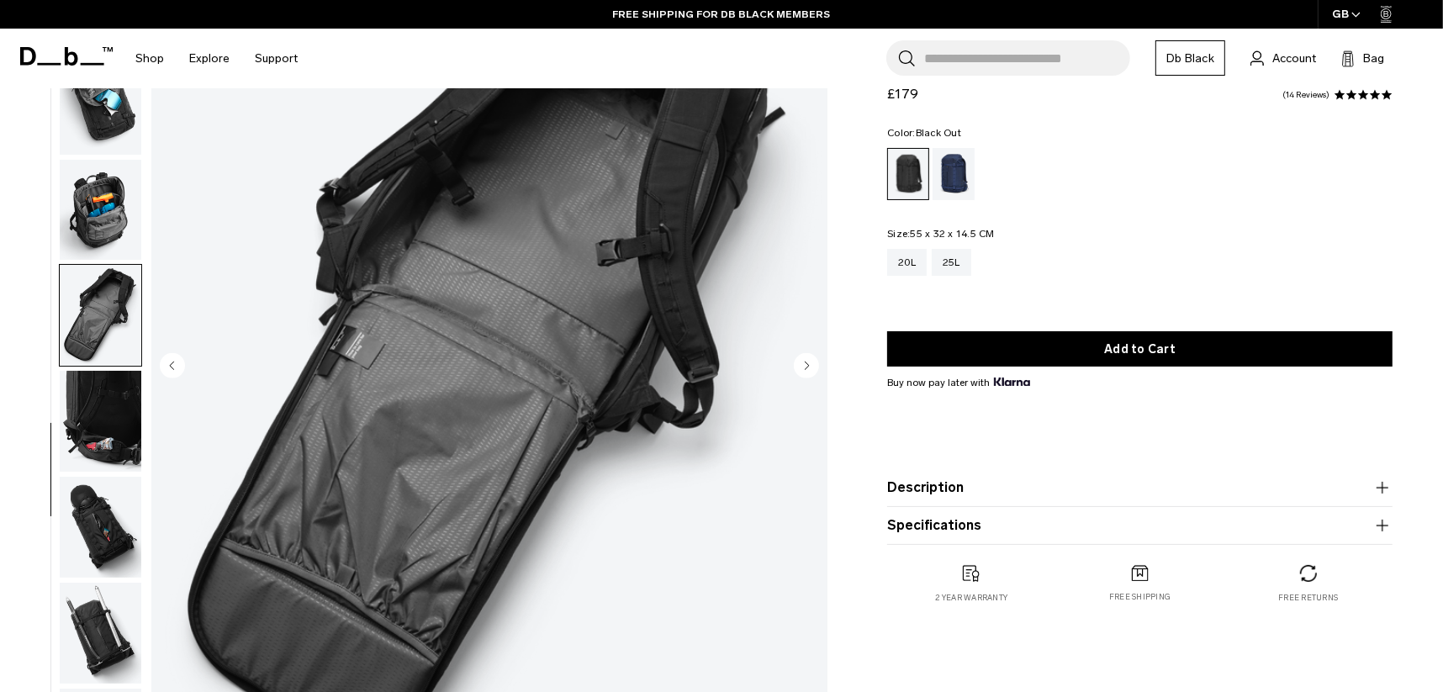
click at [112, 399] on img "button" at bounding box center [101, 421] width 82 height 101
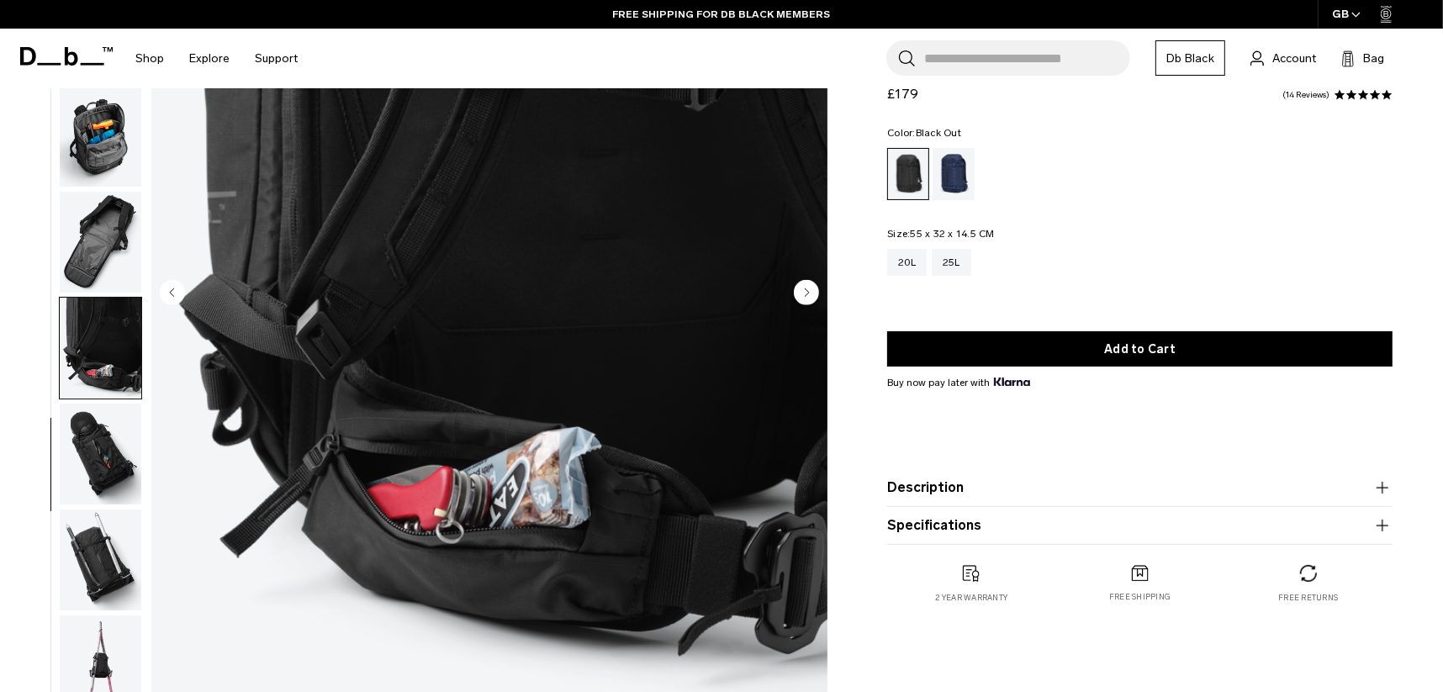
scroll to position [336, 0]
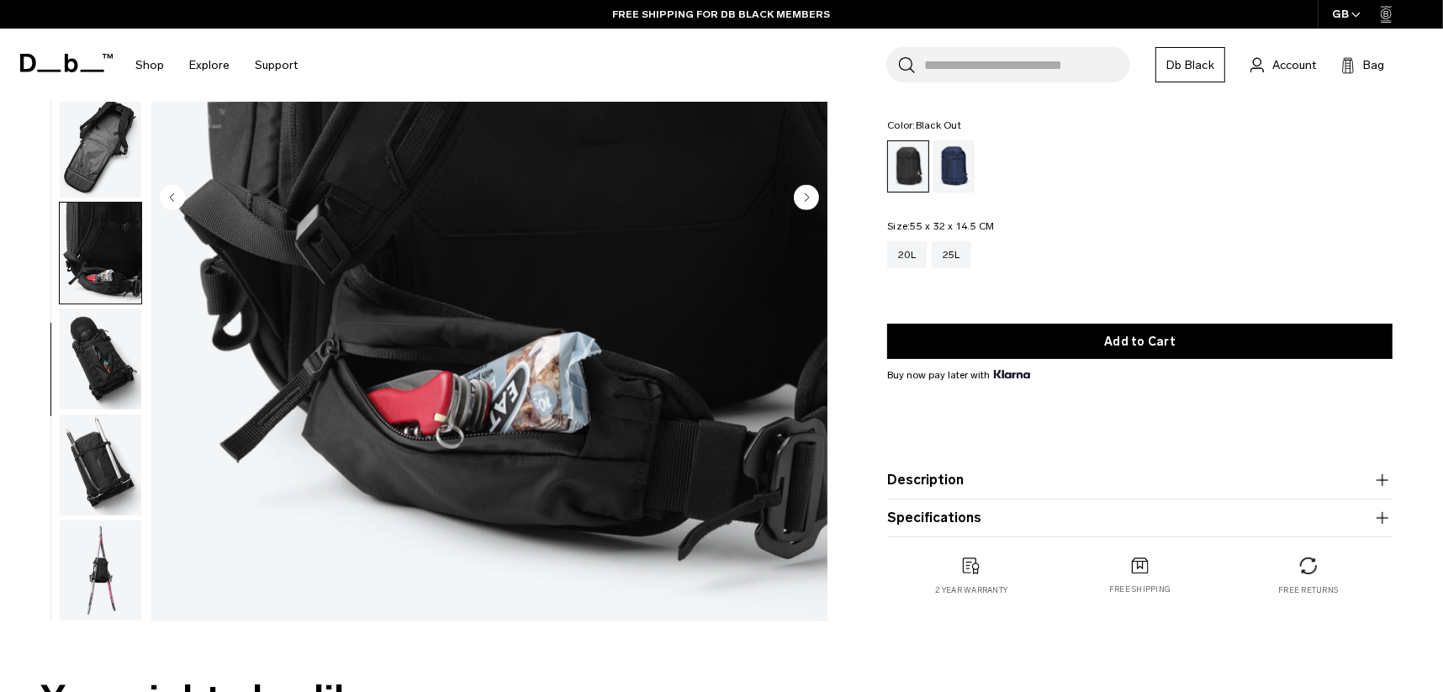
click at [119, 364] on img "button" at bounding box center [101, 359] width 82 height 101
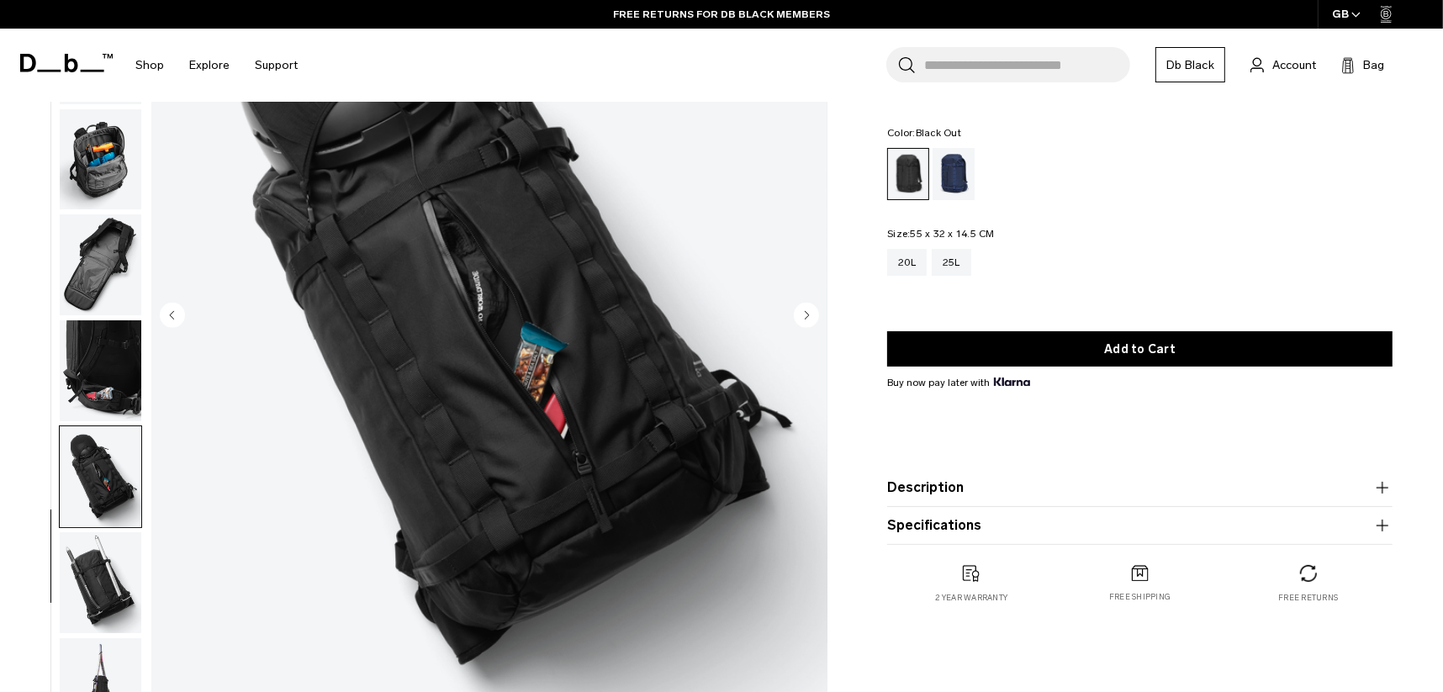
scroll to position [0, 0]
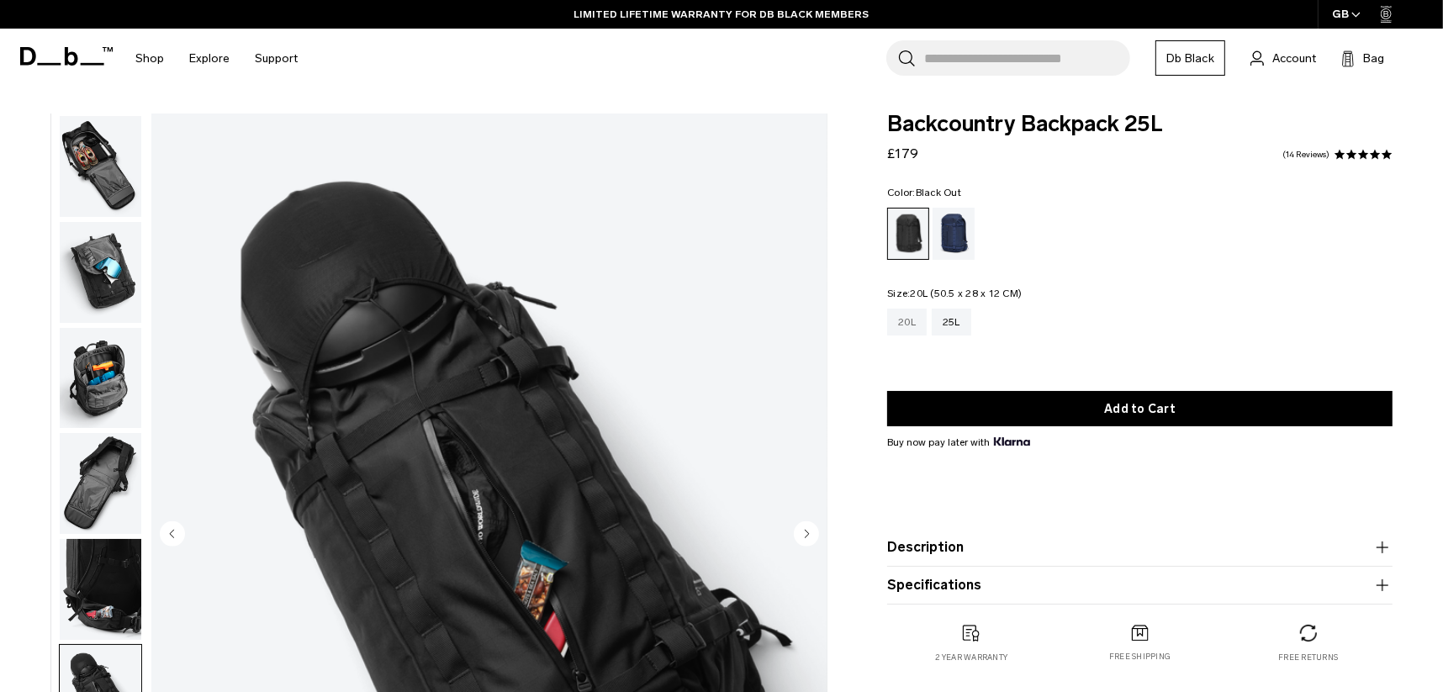
click at [904, 323] on div "20L" at bounding box center [907, 322] width 40 height 27
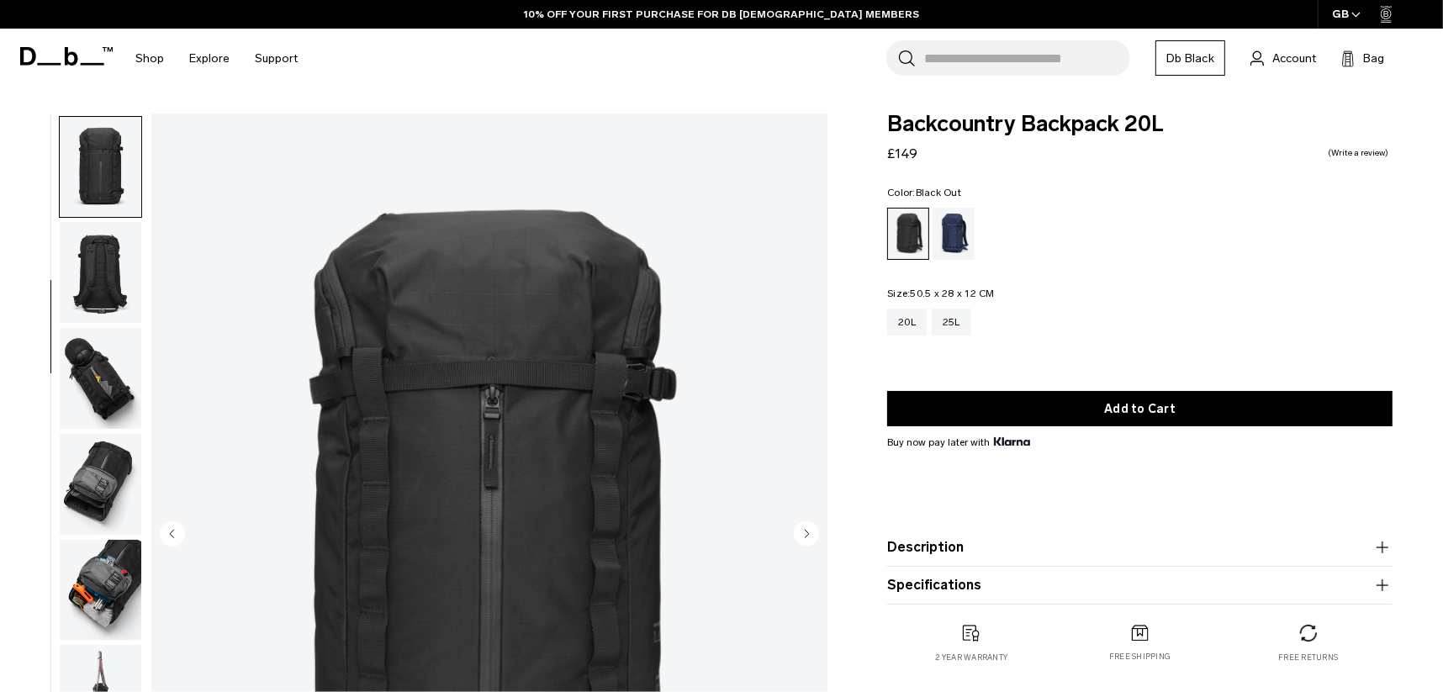
click at [106, 292] on img "button" at bounding box center [101, 272] width 82 height 101
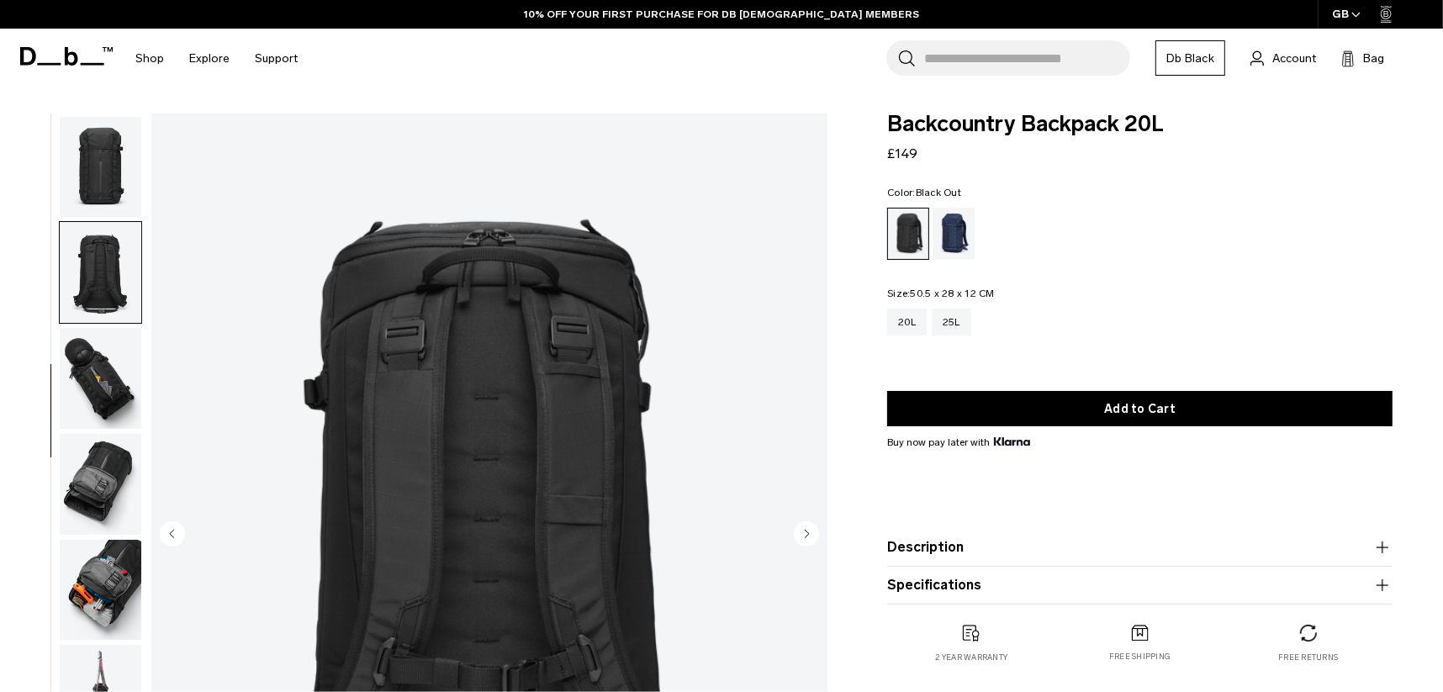
click at [107, 373] on img "button" at bounding box center [101, 378] width 82 height 101
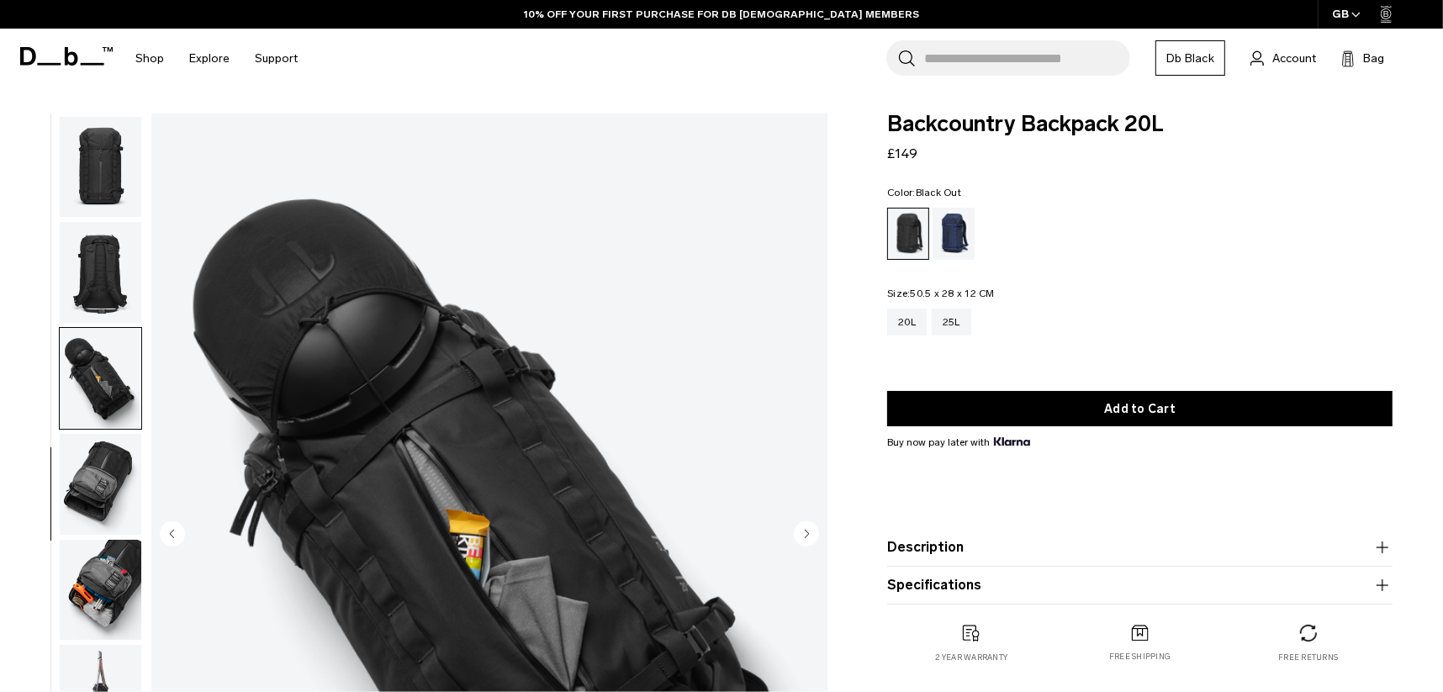
click at [112, 486] on img "button" at bounding box center [101, 484] width 82 height 101
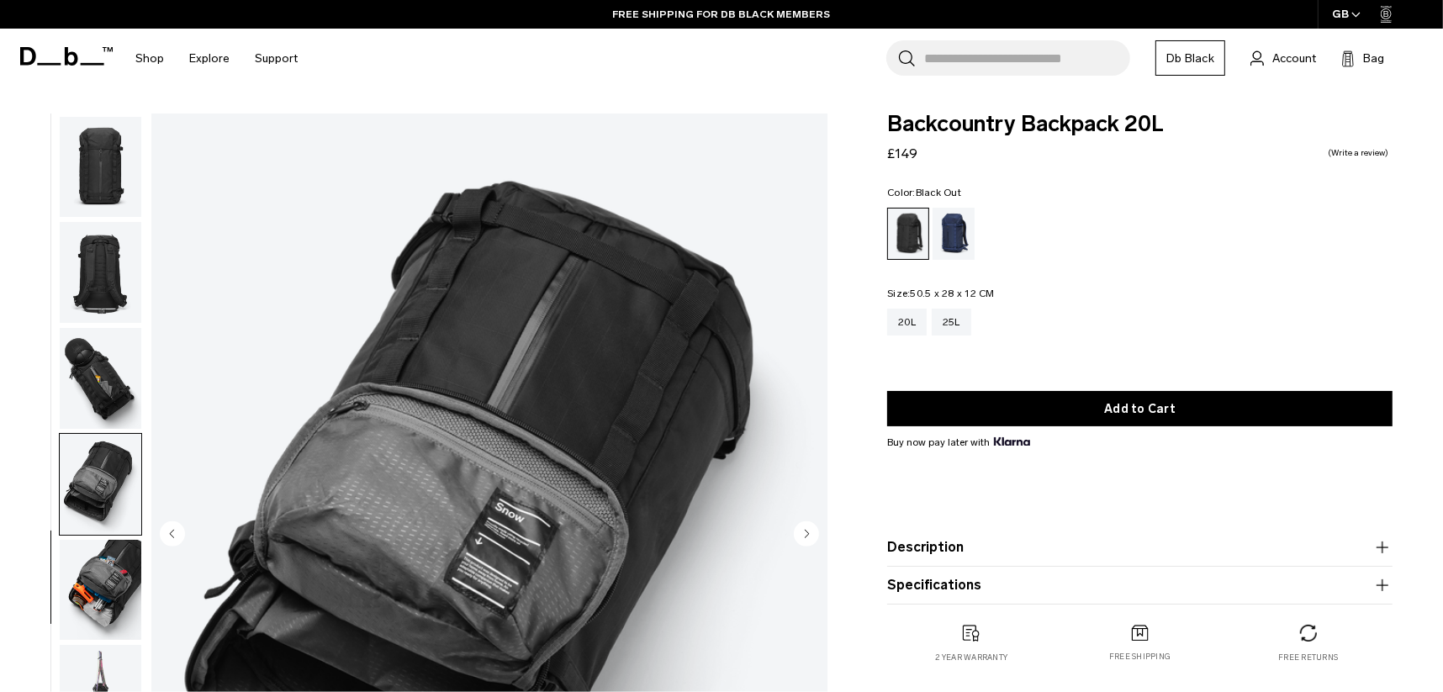
click at [107, 569] on img "button" at bounding box center [101, 590] width 82 height 101
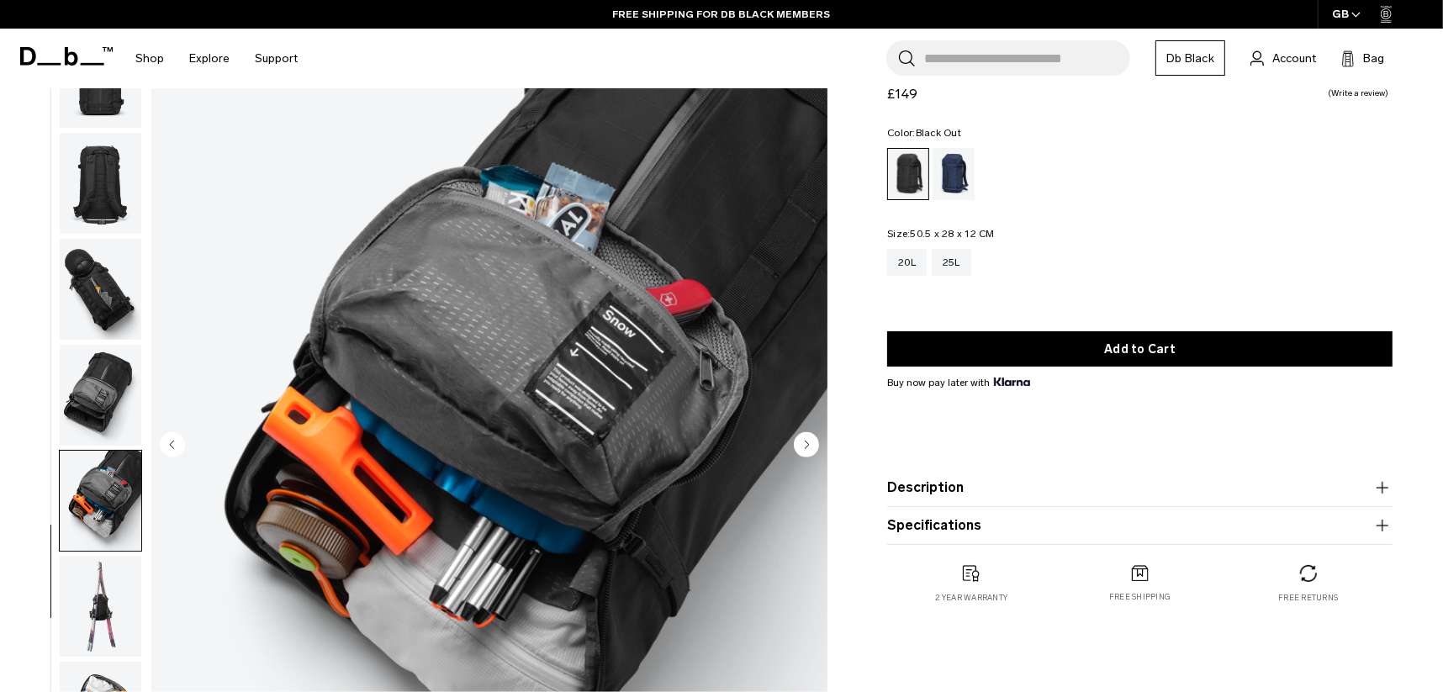
scroll to position [168, 0]
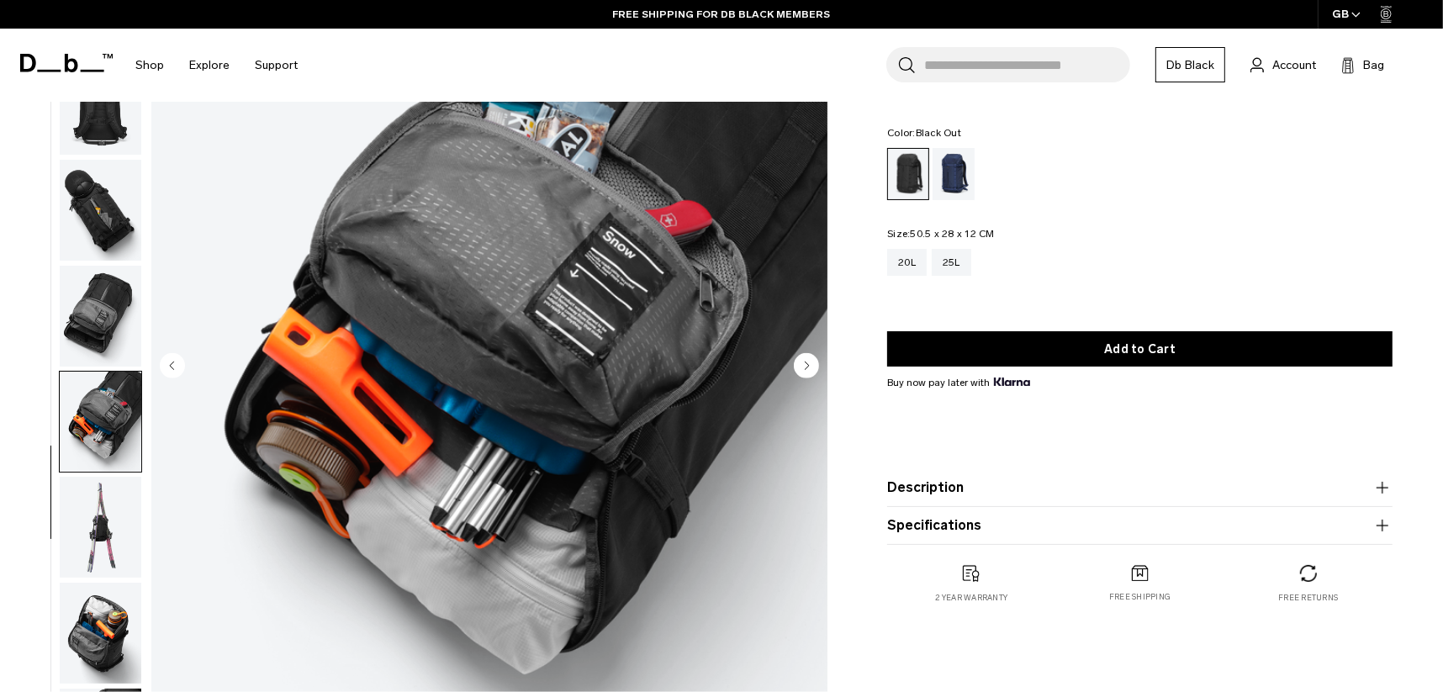
click at [100, 554] on img "button" at bounding box center [101, 527] width 82 height 101
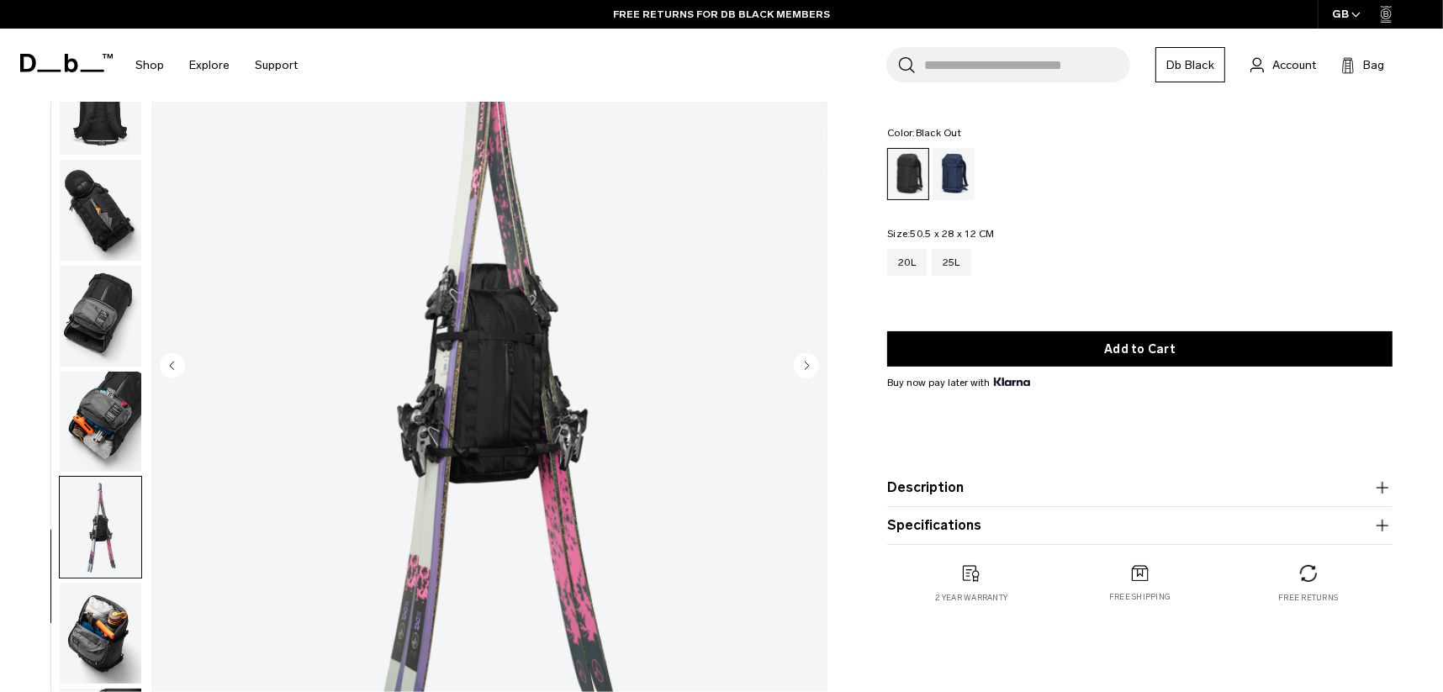
click at [100, 630] on img "button" at bounding box center [101, 633] width 82 height 101
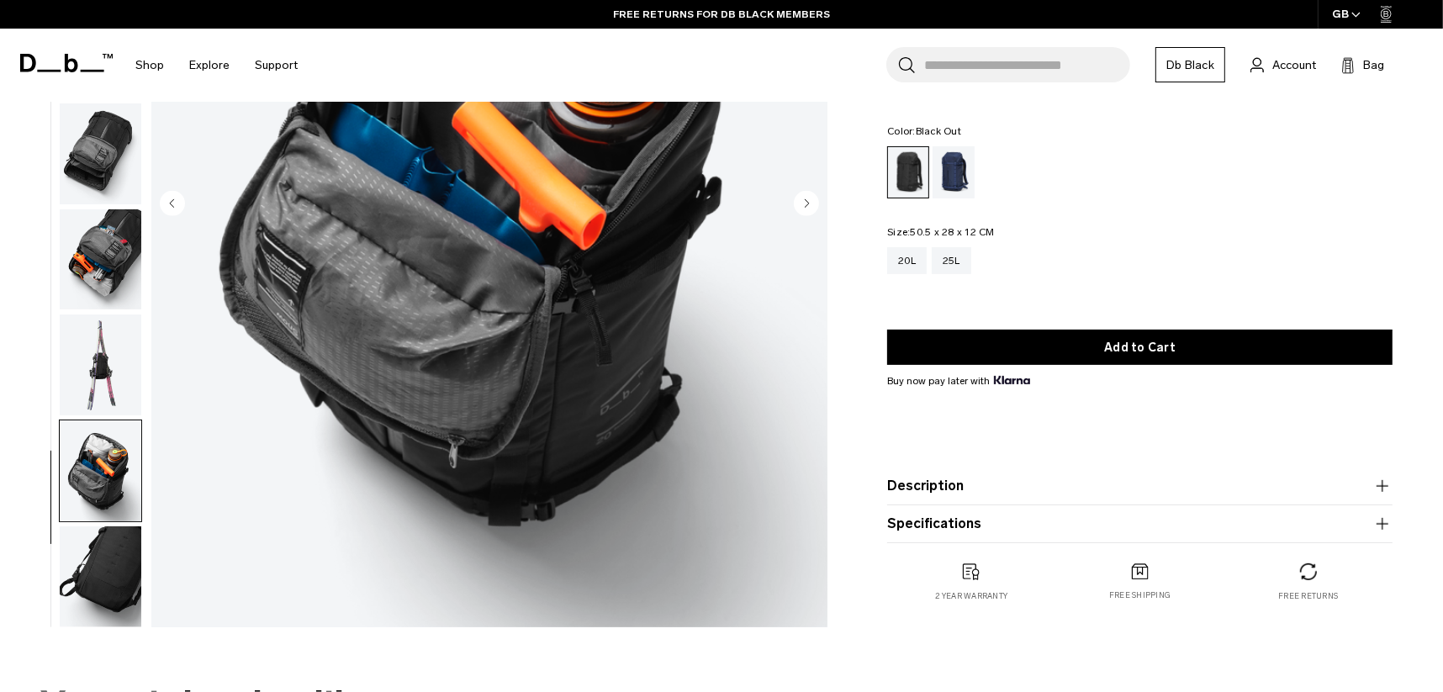
scroll to position [336, 0]
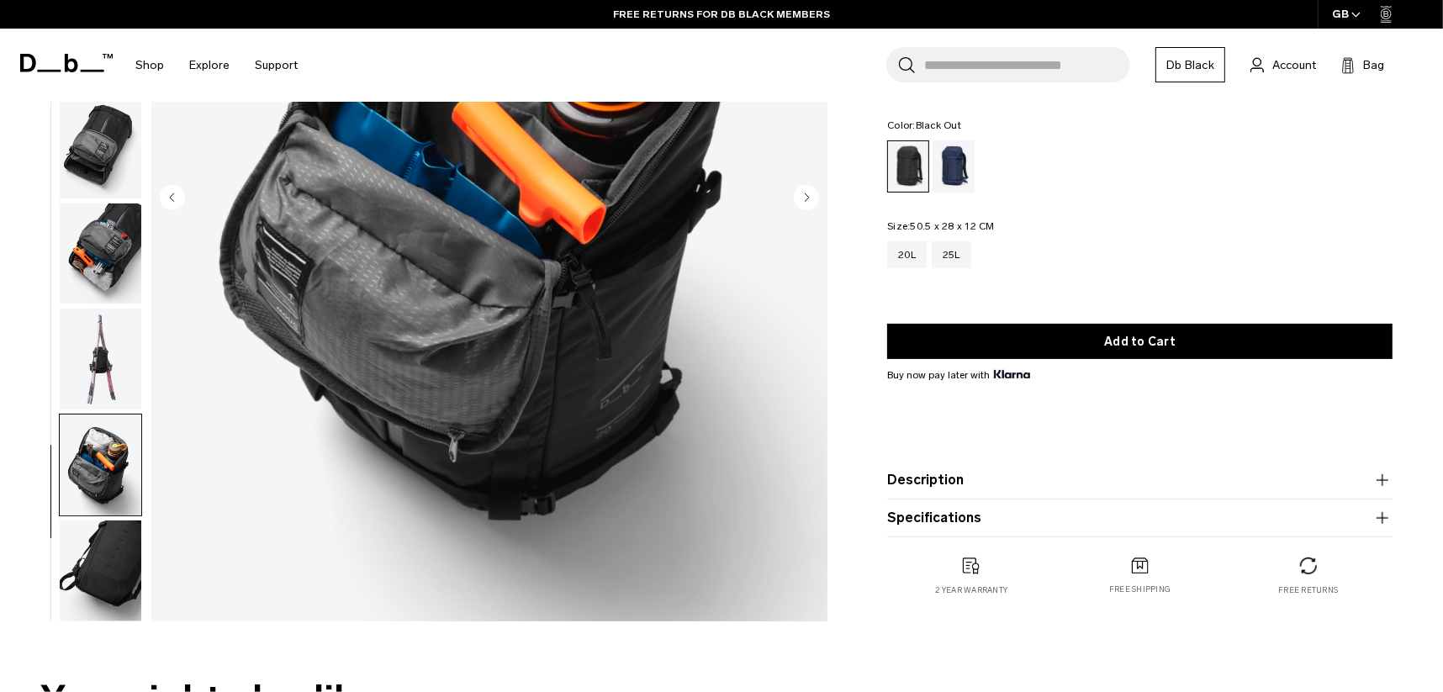
click at [126, 609] on img "button" at bounding box center [101, 571] width 82 height 101
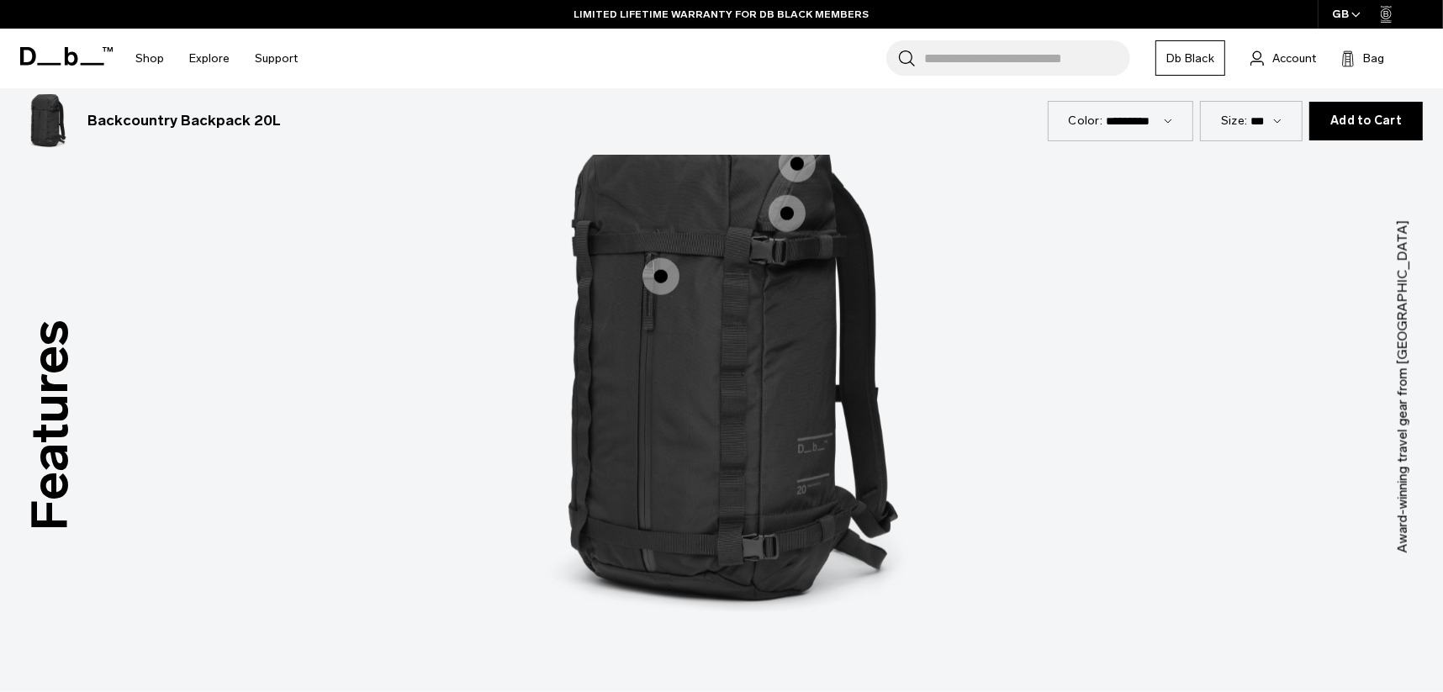
scroll to position [2270, 0]
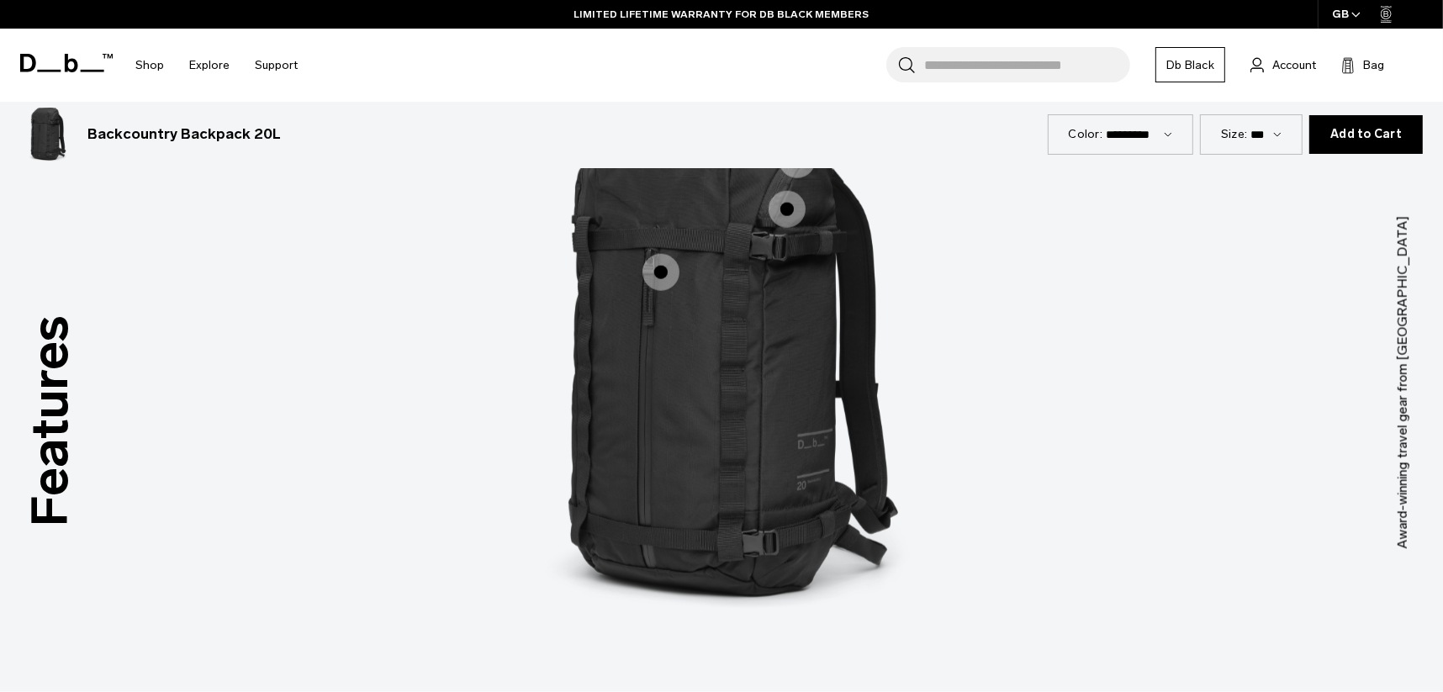
click at [797, 194] on span "1 / 3" at bounding box center [787, 209] width 37 height 37
click at [778, 204] on span "1 / 3" at bounding box center [787, 209] width 37 height 37
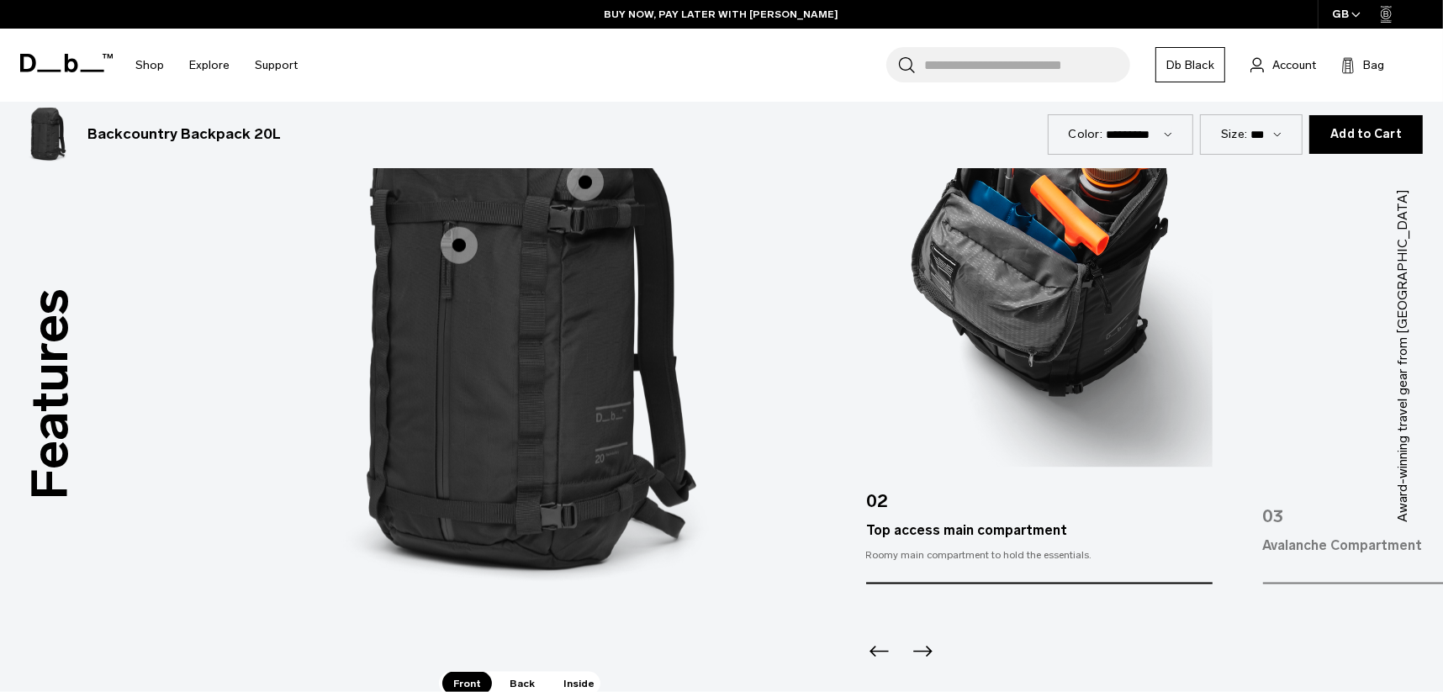
scroll to position [2102, 0]
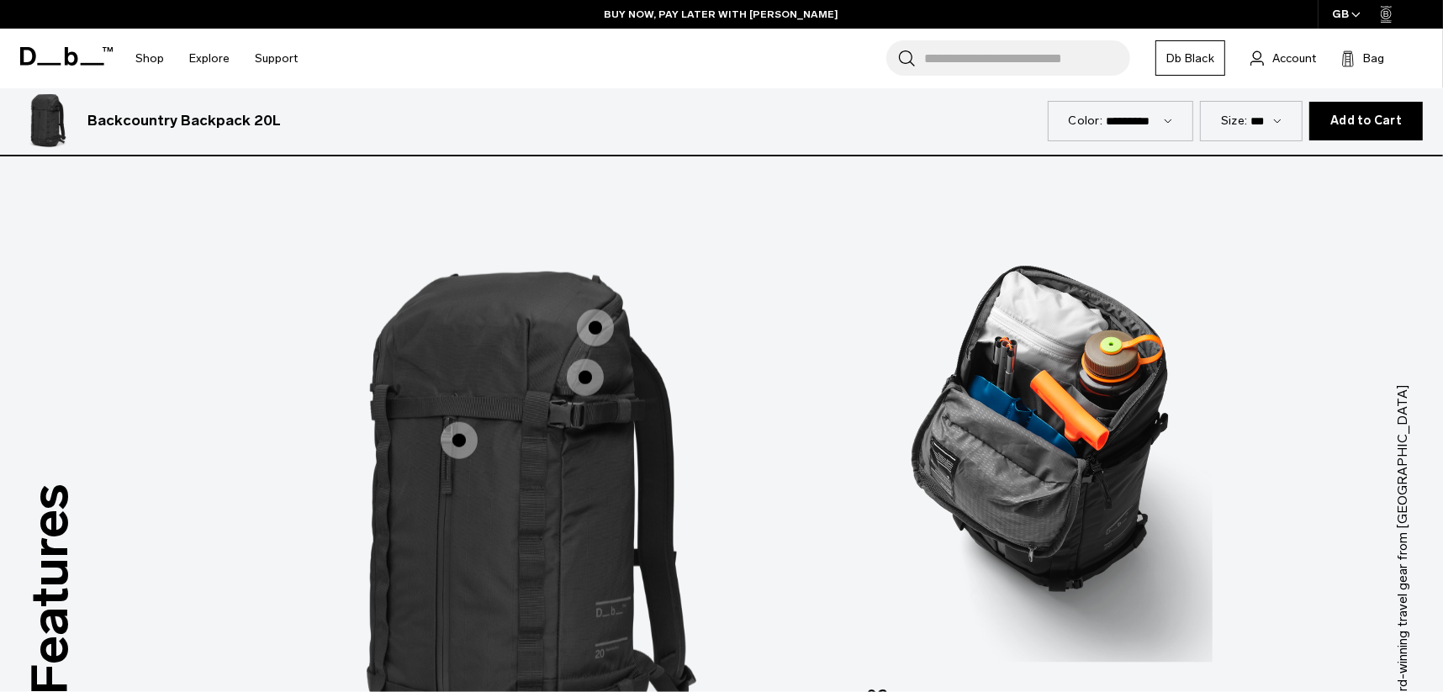
click at [595, 326] on span "1 / 3" at bounding box center [595, 327] width 37 height 37
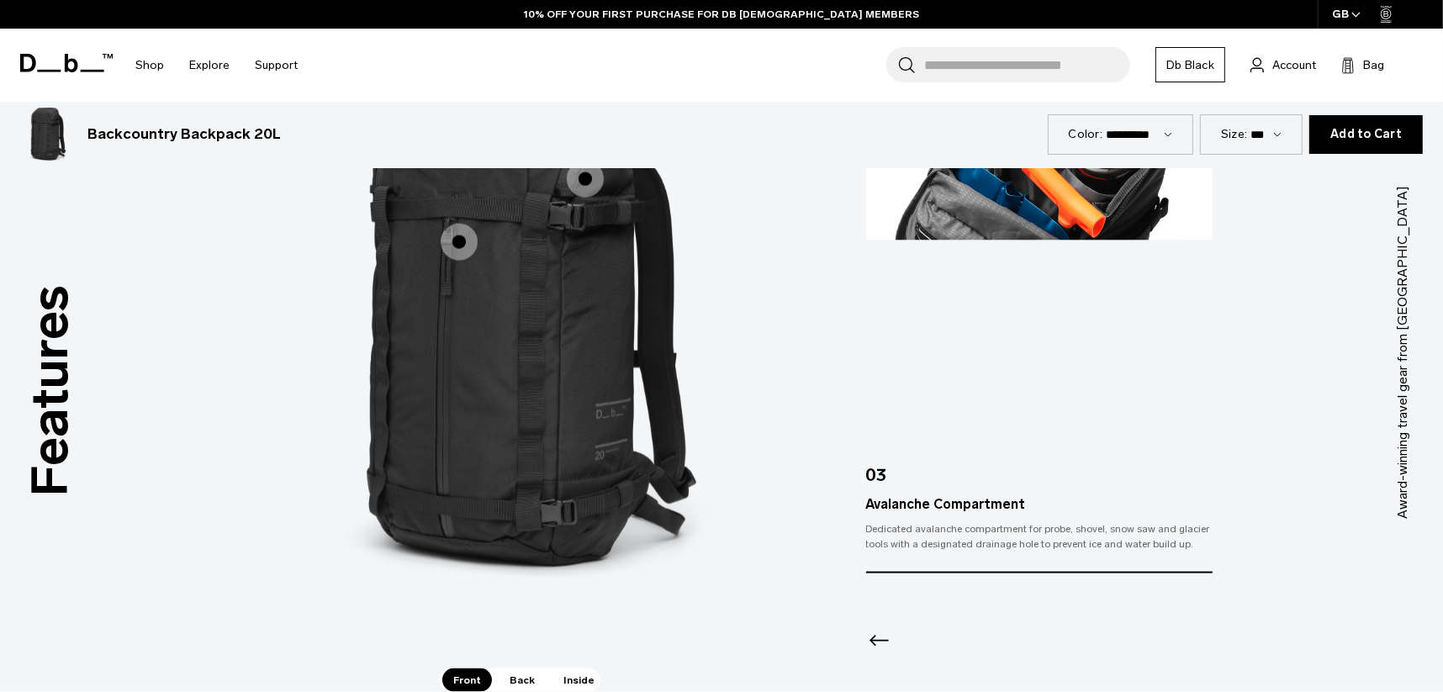
scroll to position [2270, 0]
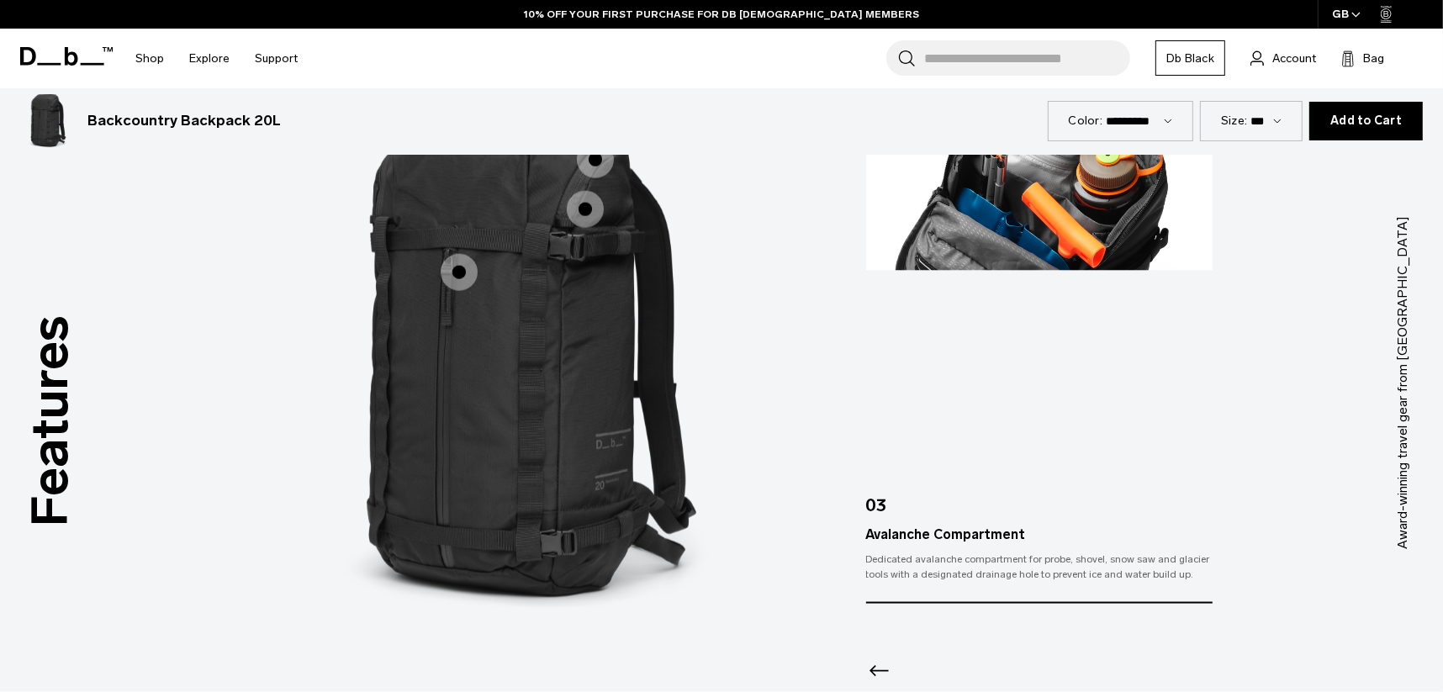
click at [462, 265] on span "1 / 3" at bounding box center [459, 272] width 37 height 37
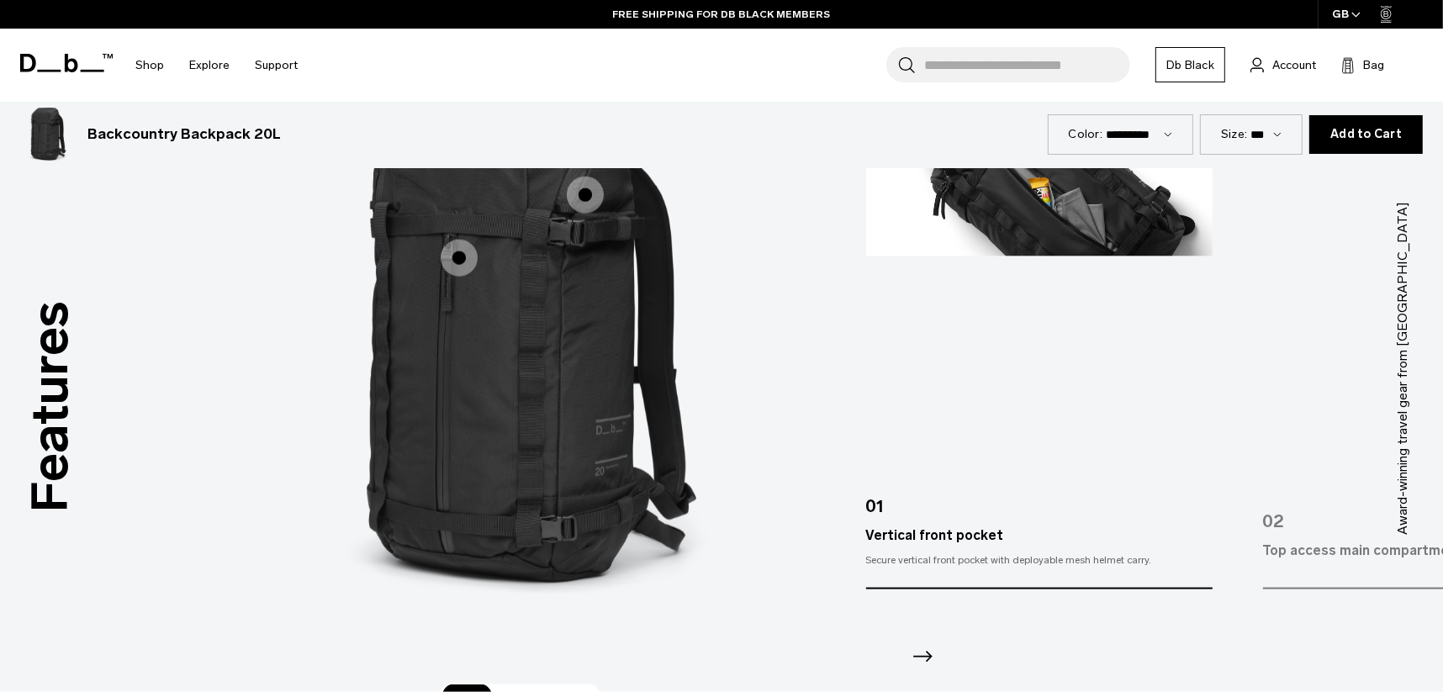
scroll to position [2438, 0]
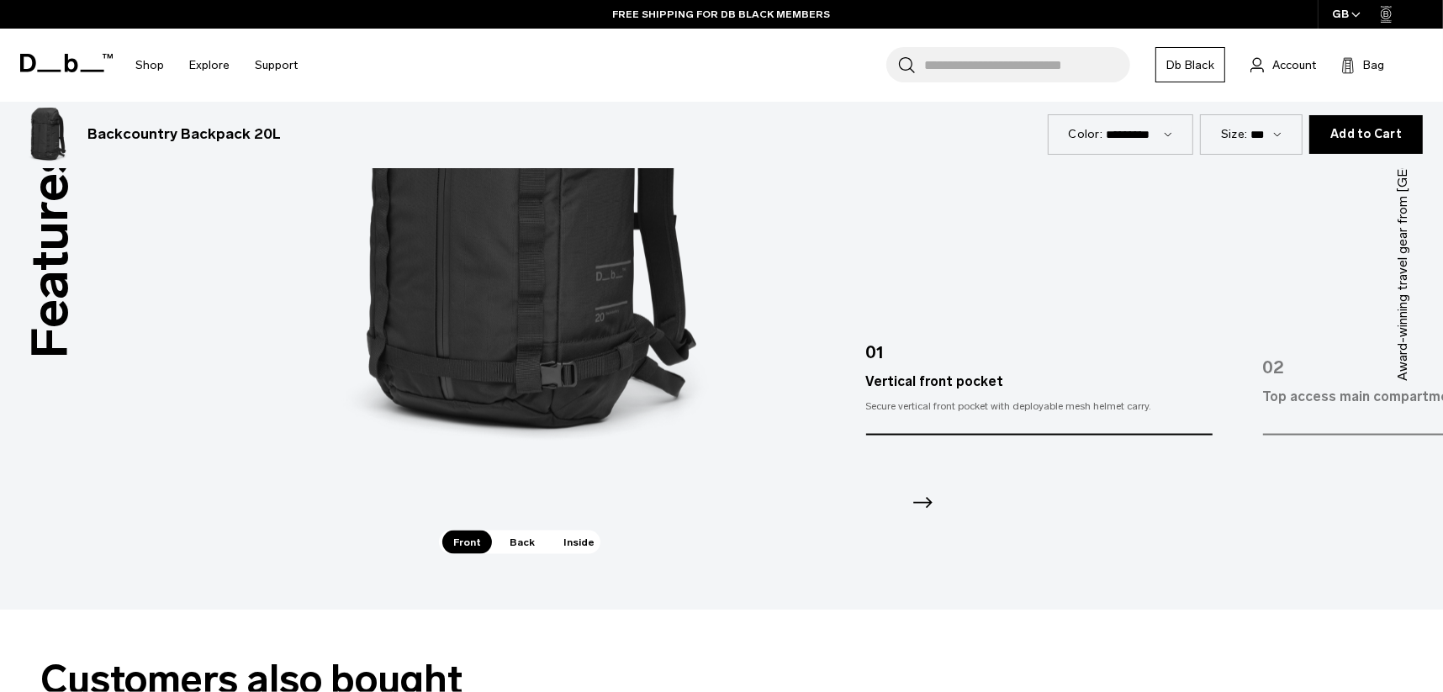
click at [524, 542] on span "Back" at bounding box center [522, 543] width 47 height 24
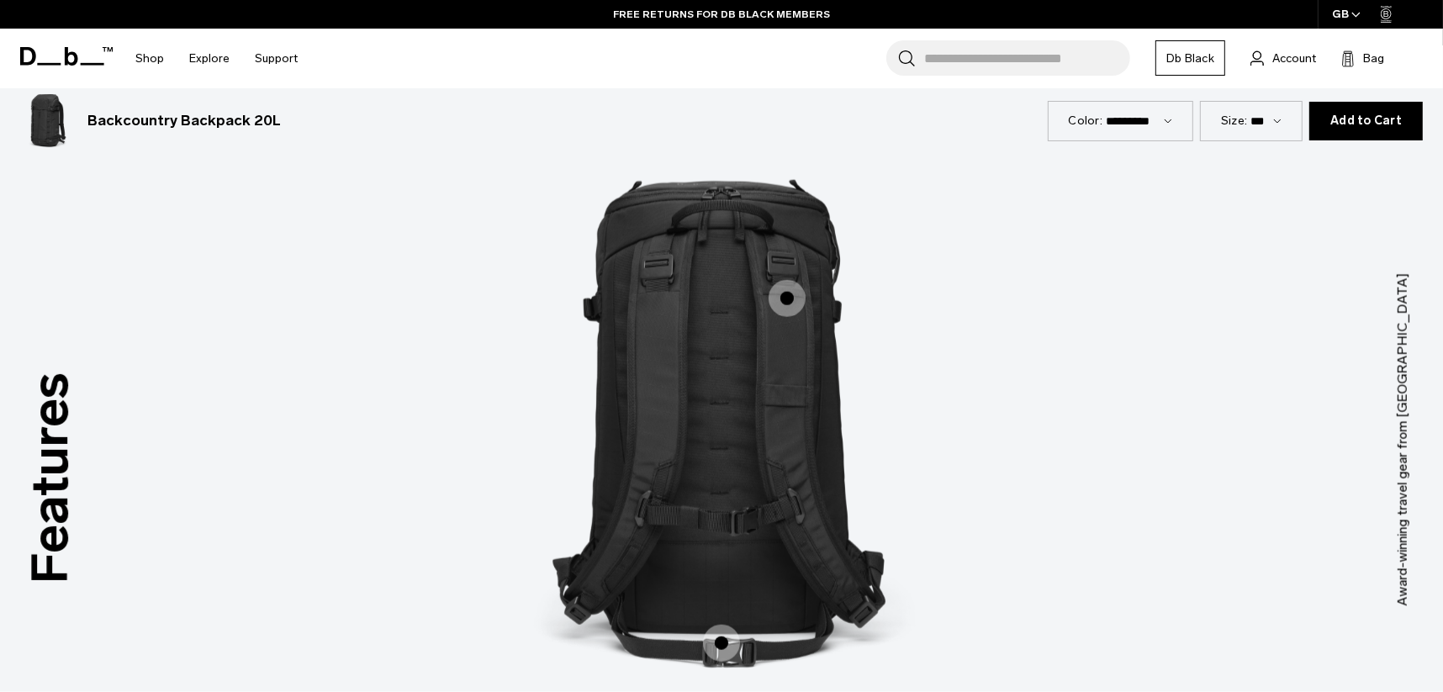
scroll to position [2355, 0]
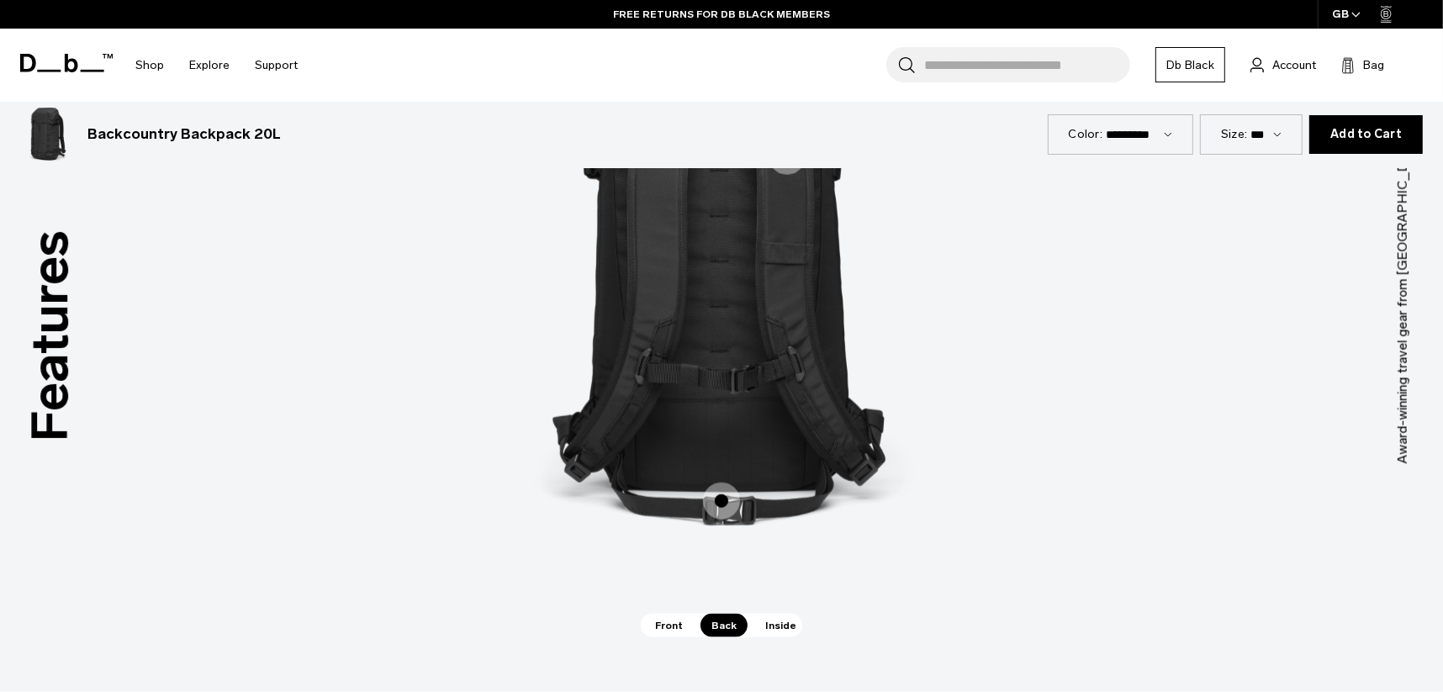
click at [786, 635] on span "Inside" at bounding box center [780, 626] width 53 height 24
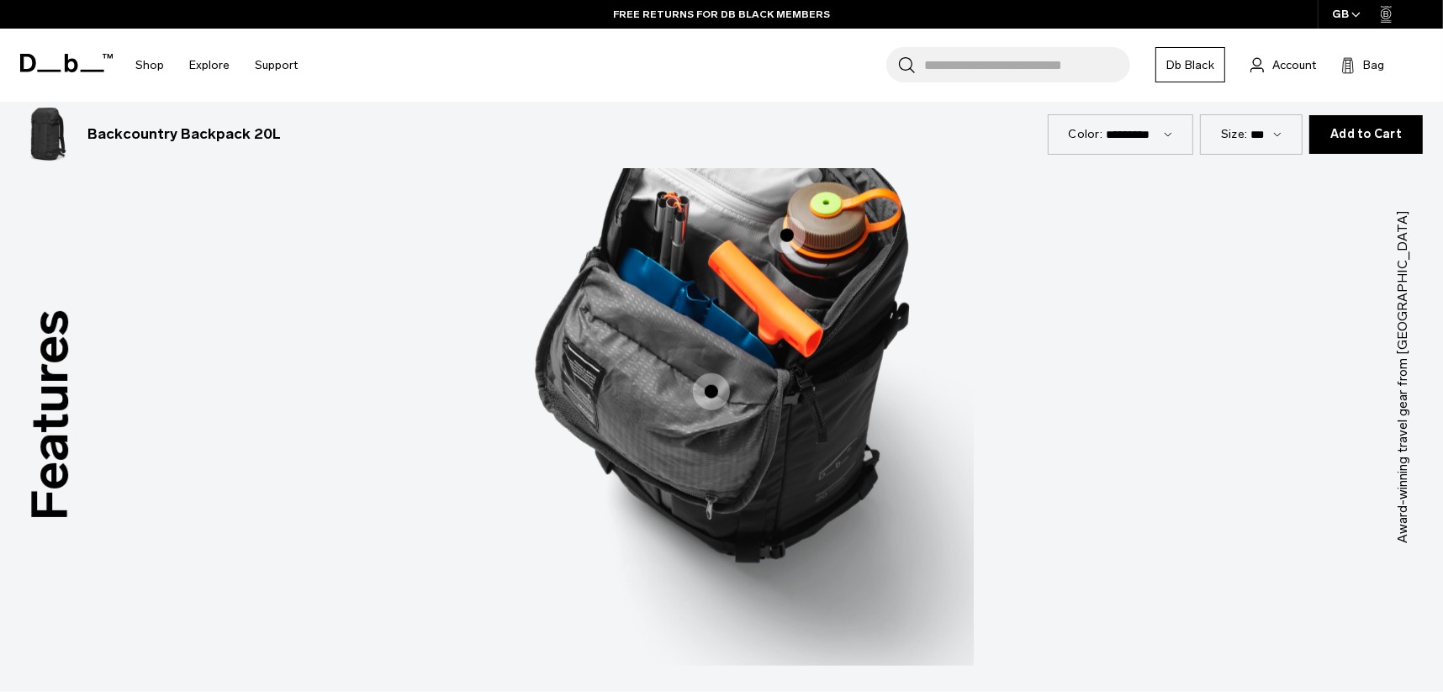
scroll to position [2187, 0]
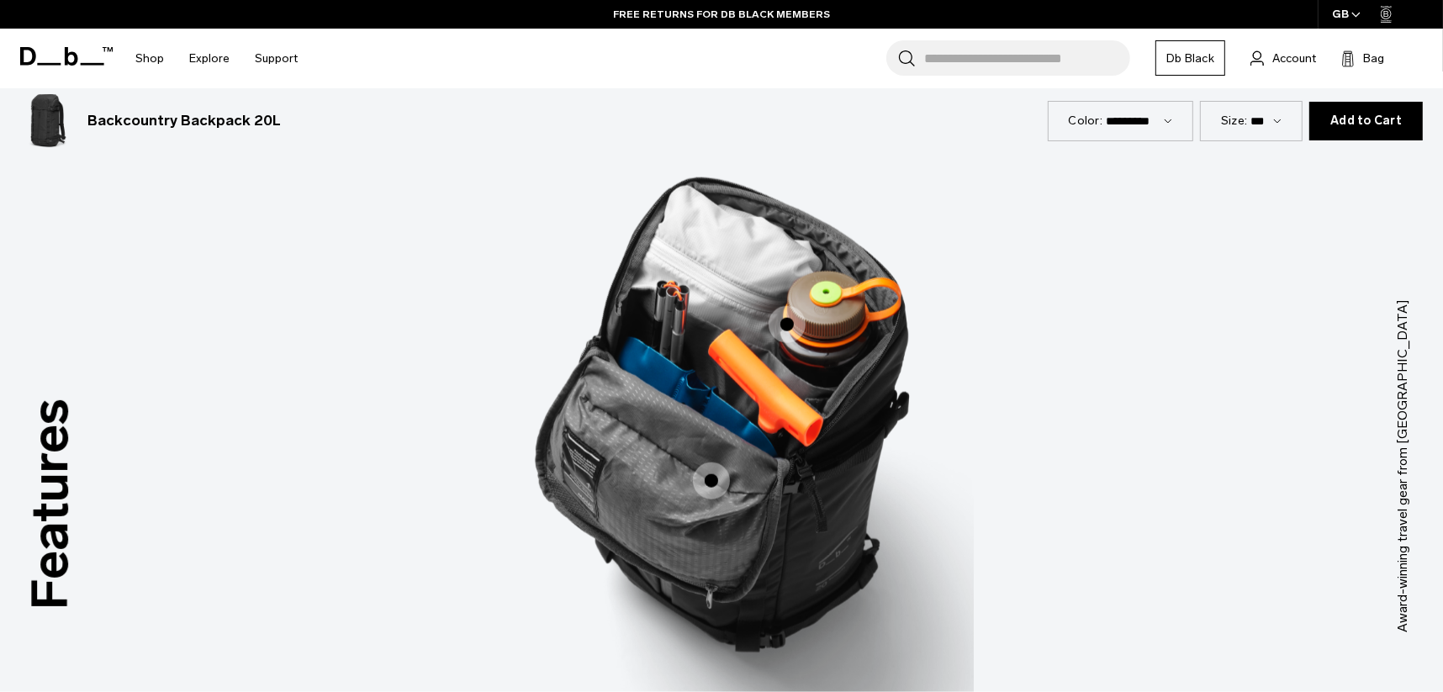
click at [708, 481] on span "3 / 3" at bounding box center [711, 481] width 37 height 37
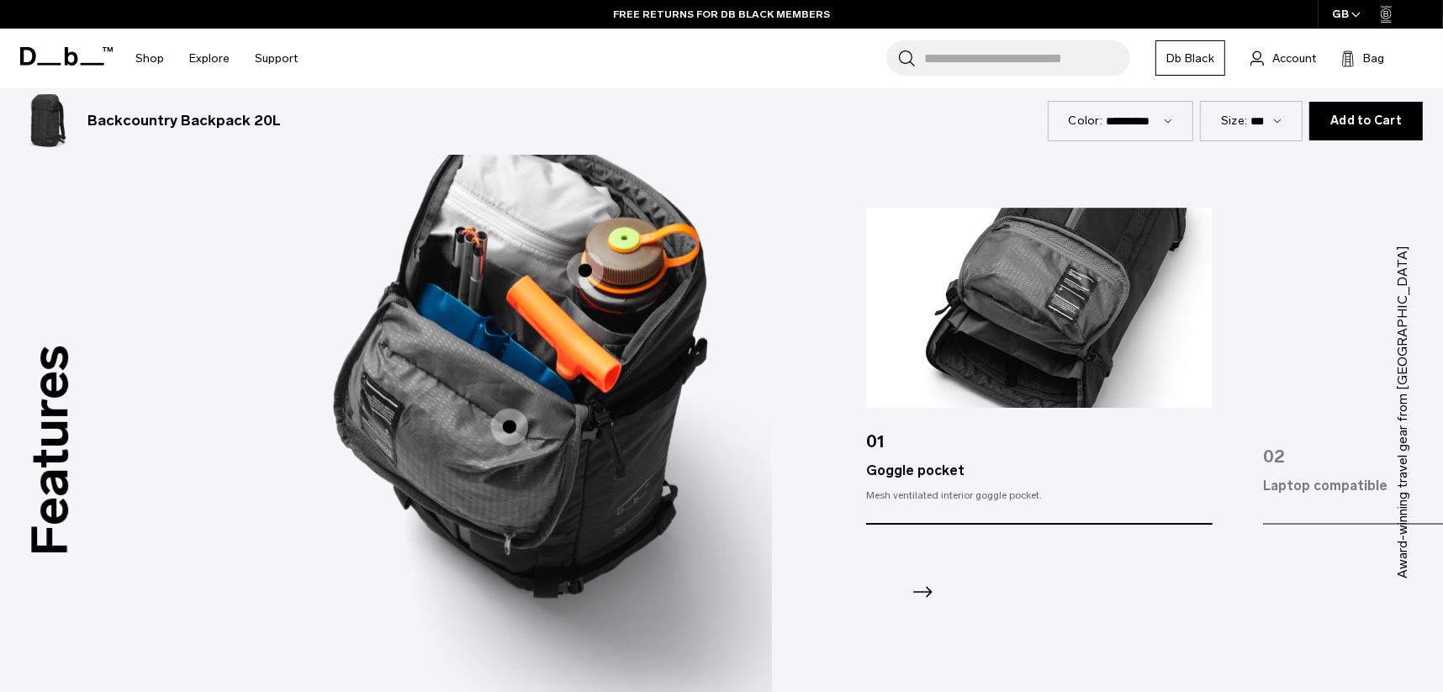
scroll to position [2270, 0]
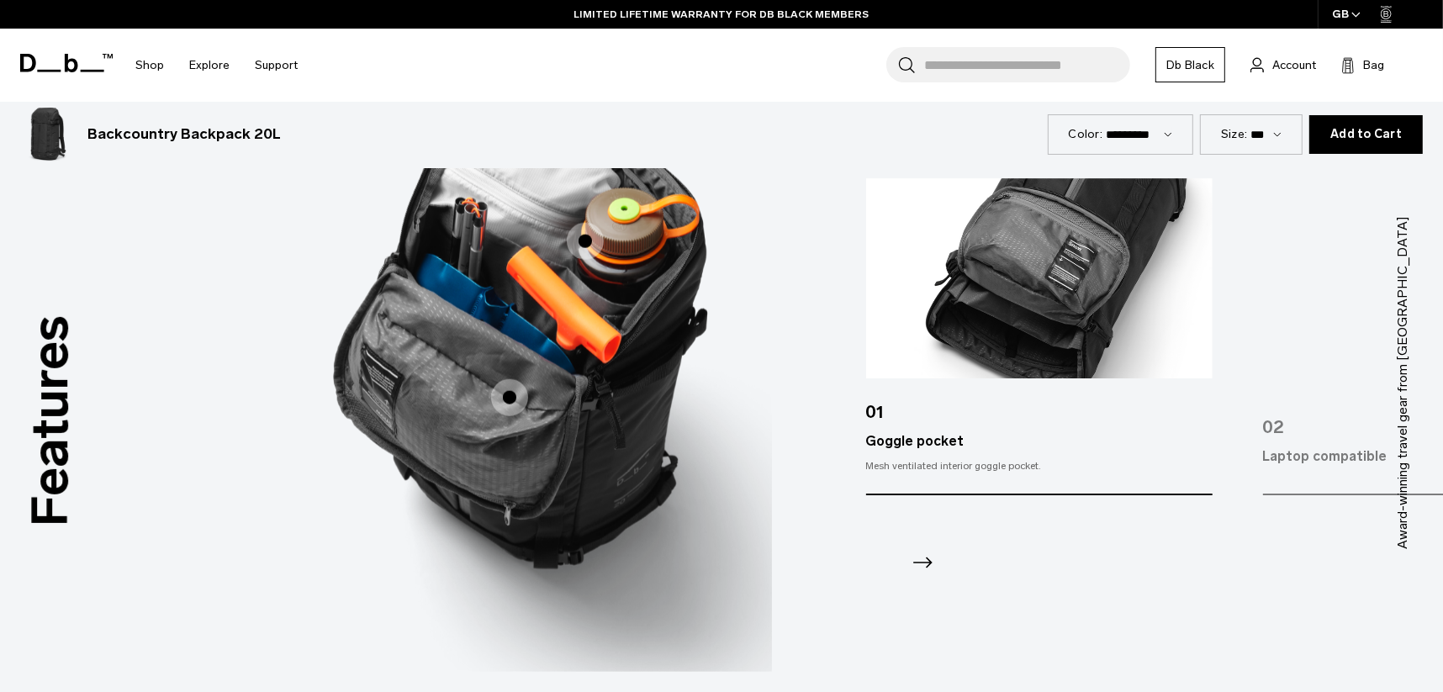
click at [578, 236] on span "3 / 3" at bounding box center [585, 241] width 37 height 37
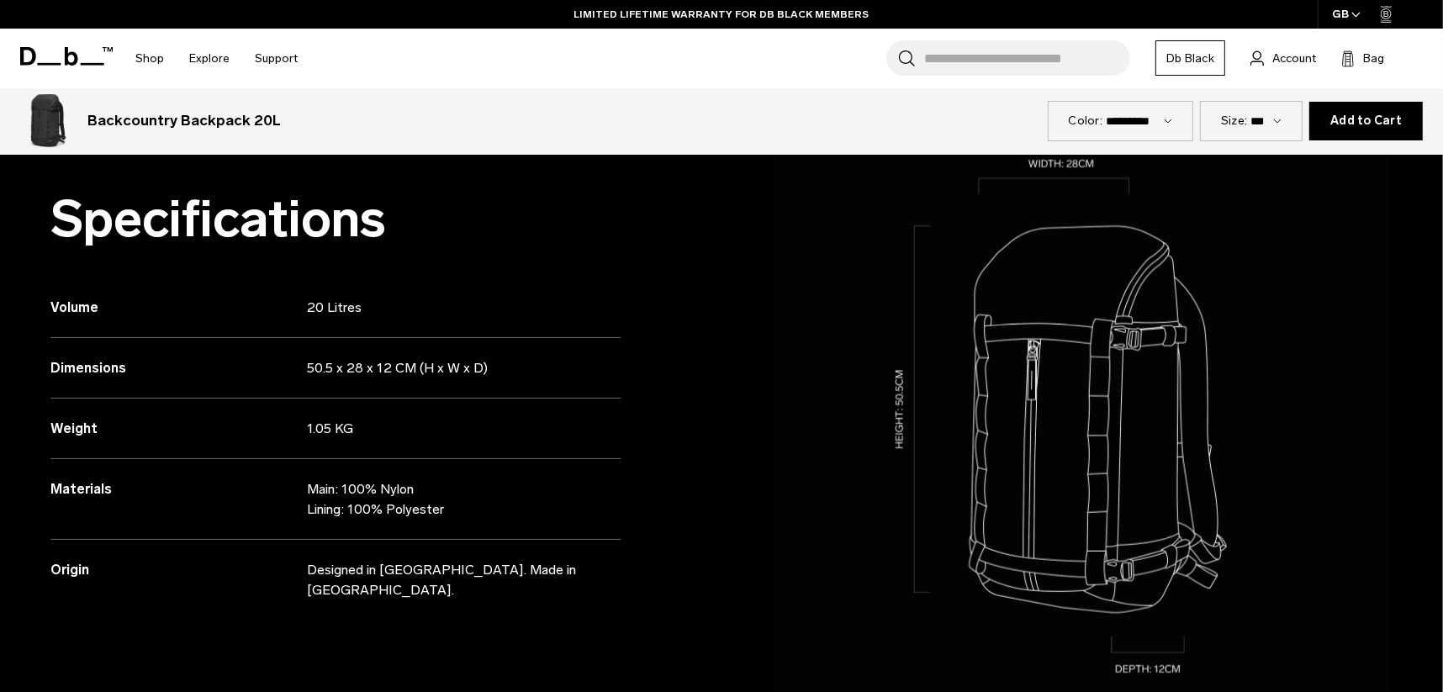
scroll to position [1429, 0]
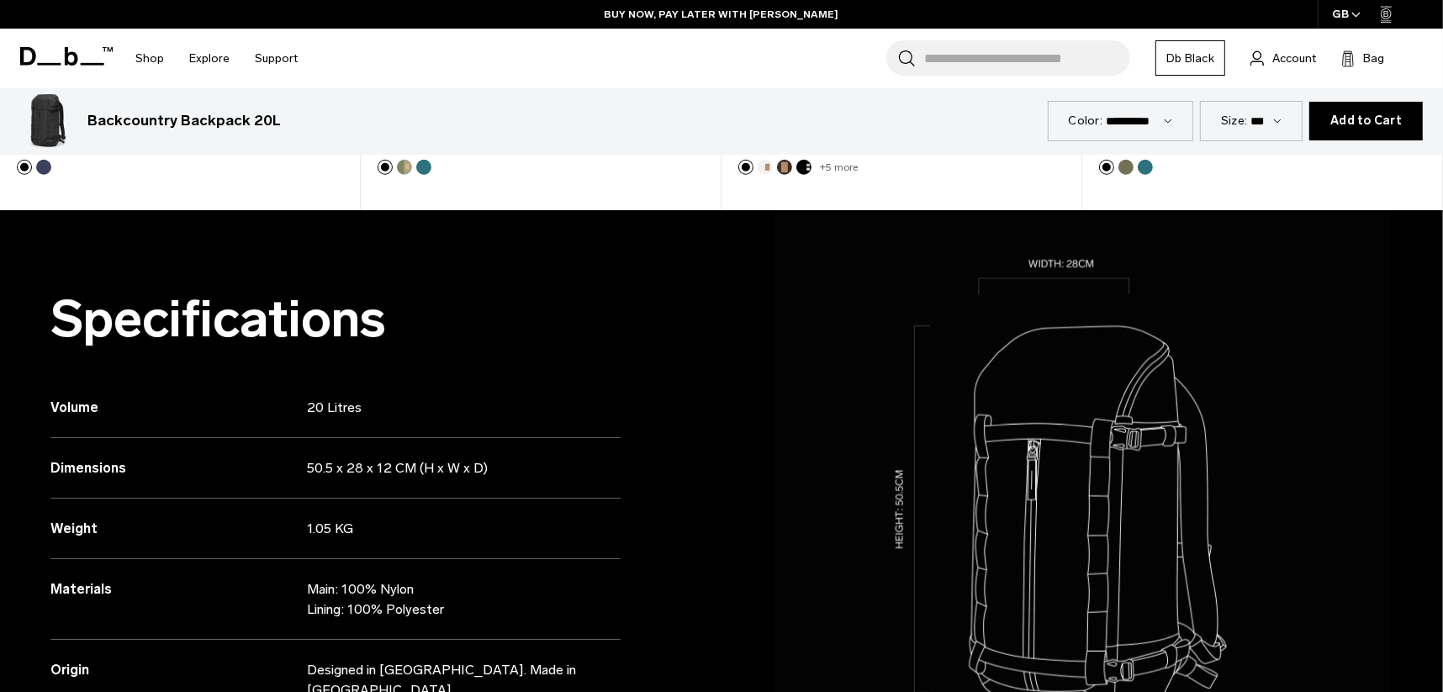
click at [1259, 106] on div "Size: *** ***" at bounding box center [1251, 121] width 103 height 40
click at [1267, 117] on select "*** ***" at bounding box center [1266, 121] width 31 height 14
select select "**********"
click at [1256, 114] on select "*** ***" at bounding box center [1266, 121] width 31 height 14
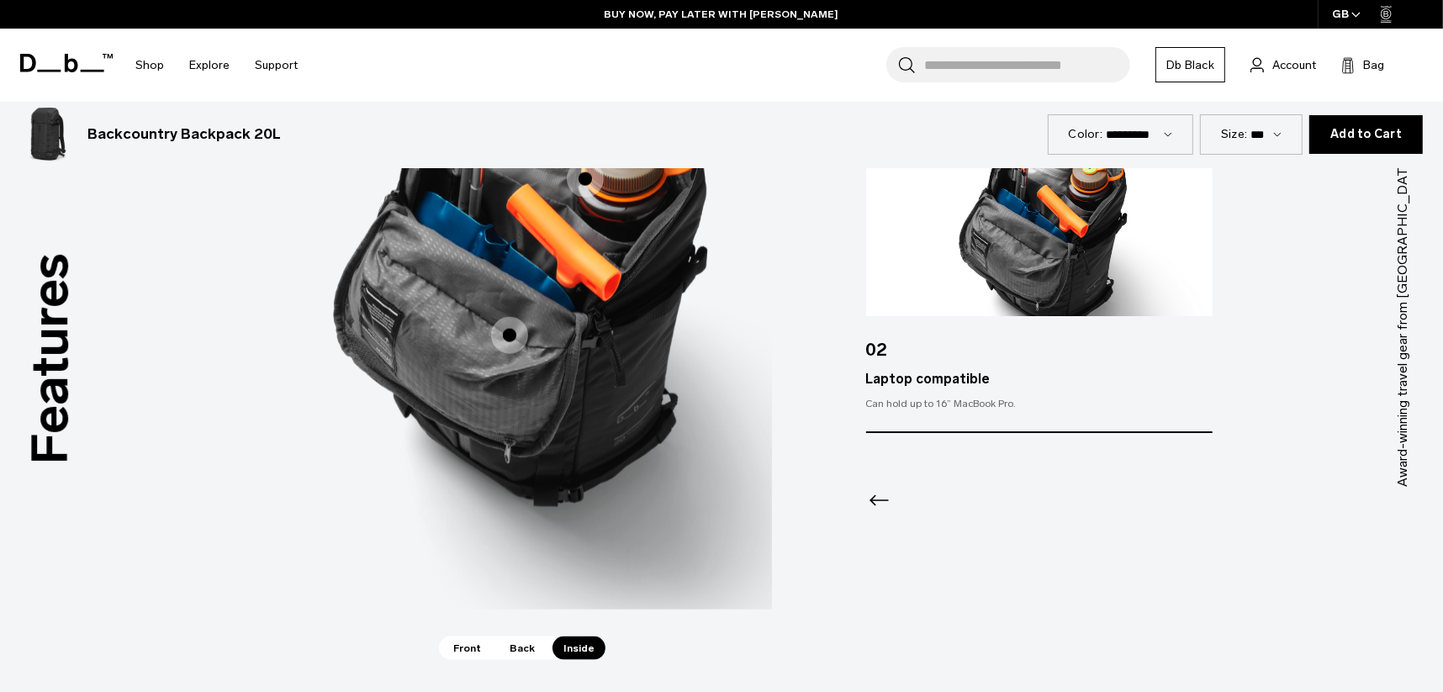
scroll to position [2355, 0]
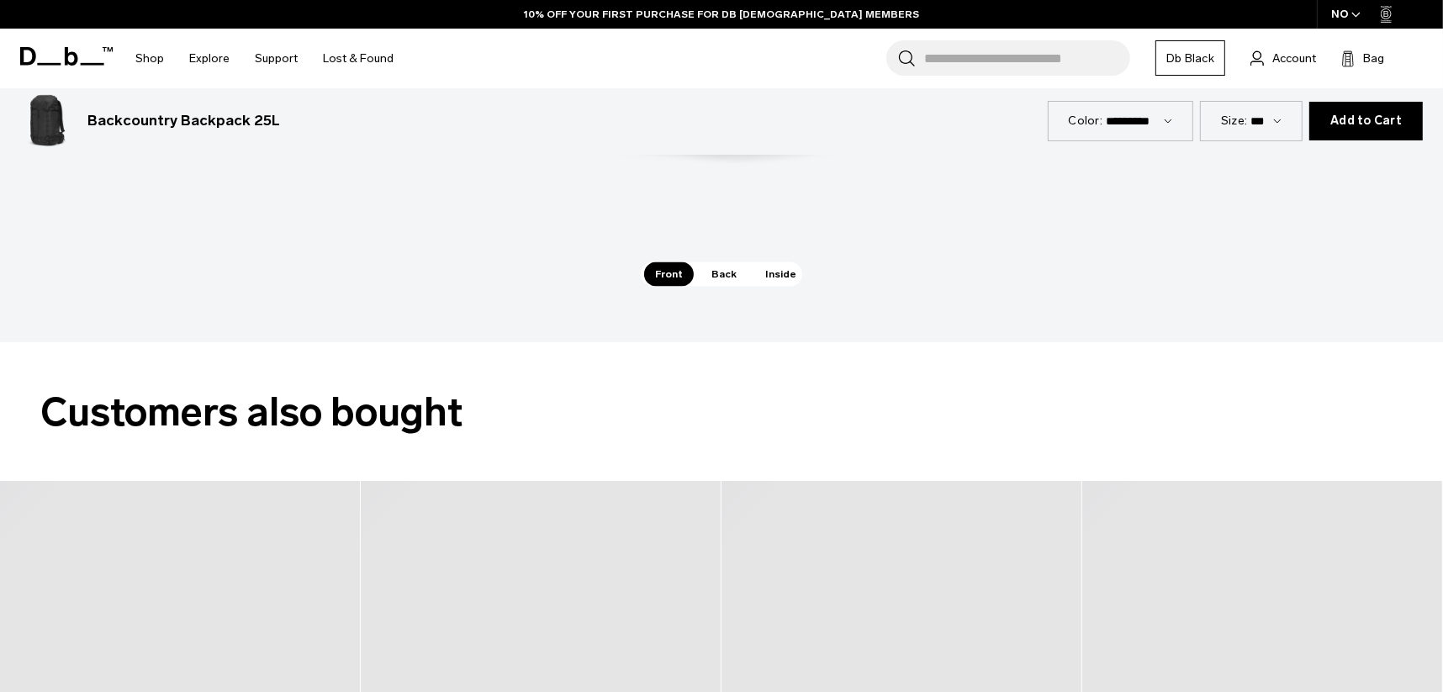
click at [784, 271] on span "Inside" at bounding box center [780, 274] width 53 height 24
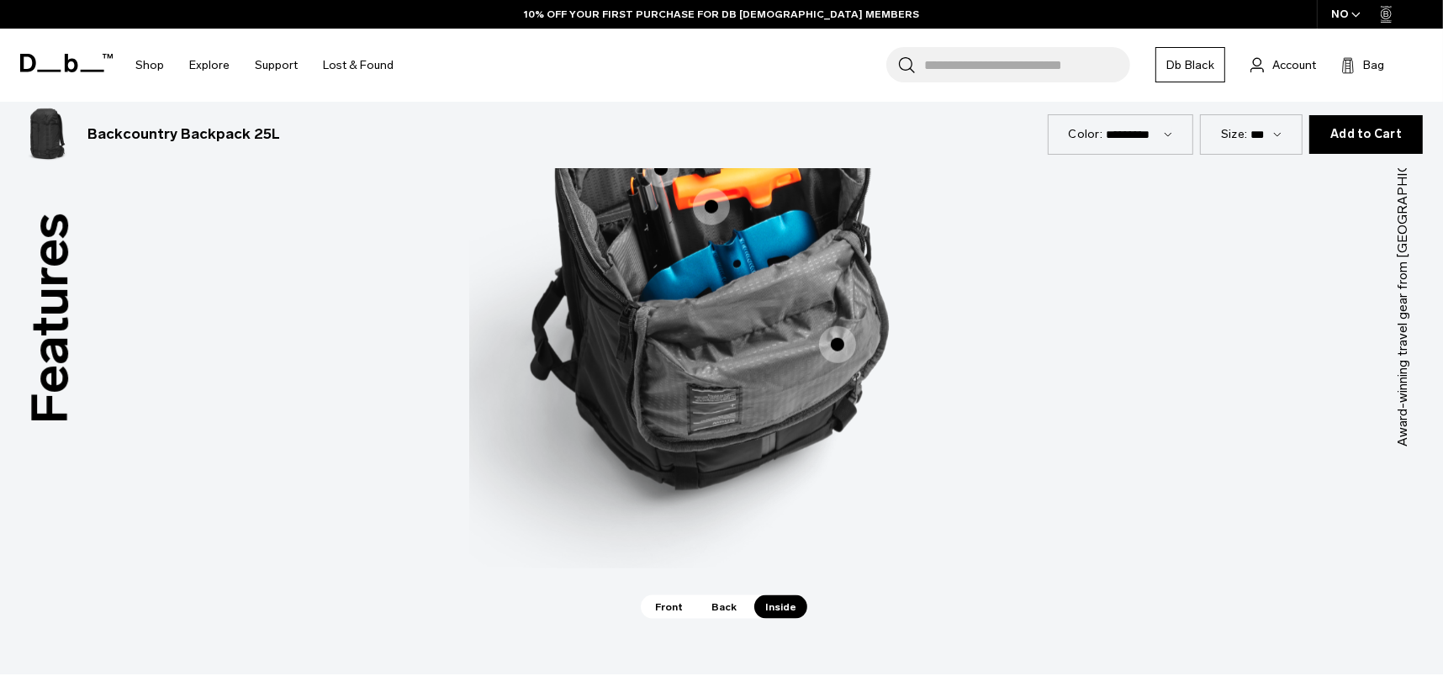
scroll to position [2284, 0]
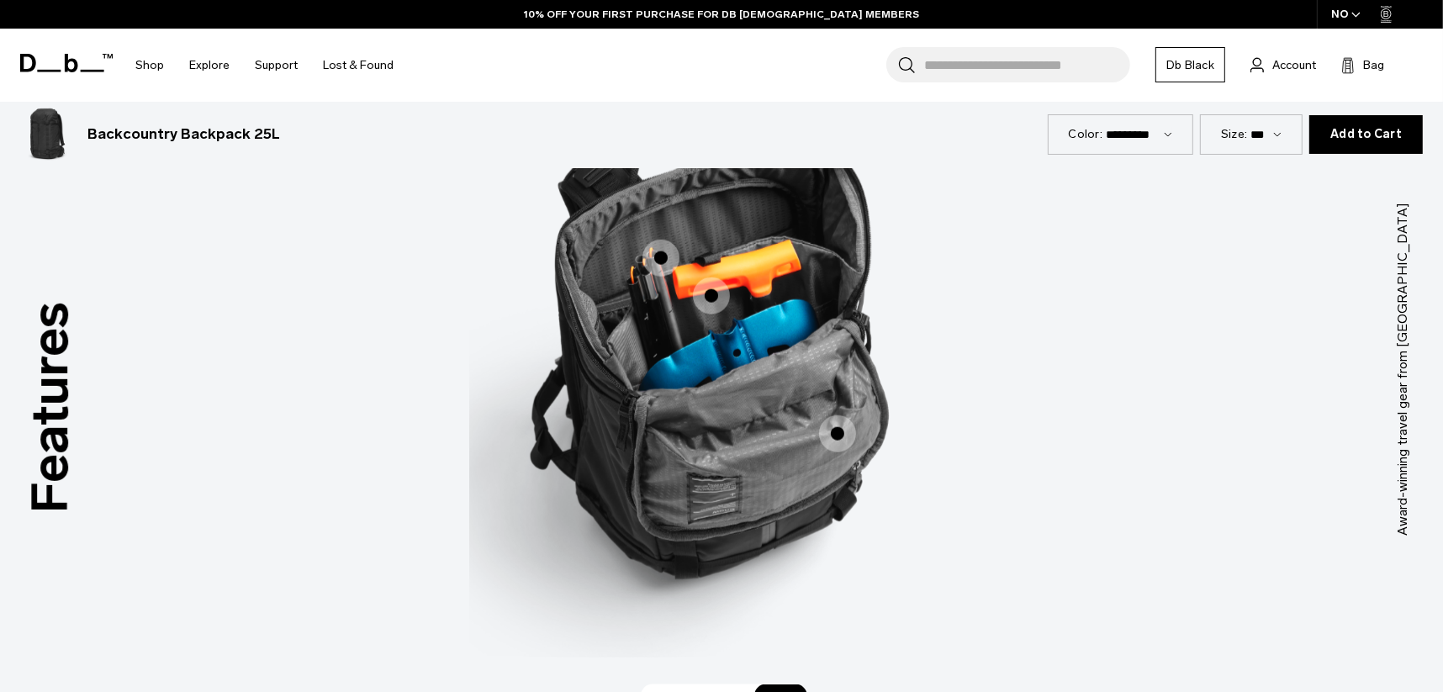
click at [650, 254] on span "3 / 3" at bounding box center [661, 258] width 37 height 37
